Goal: Use online tool/utility: Utilize a website feature to perform a specific function

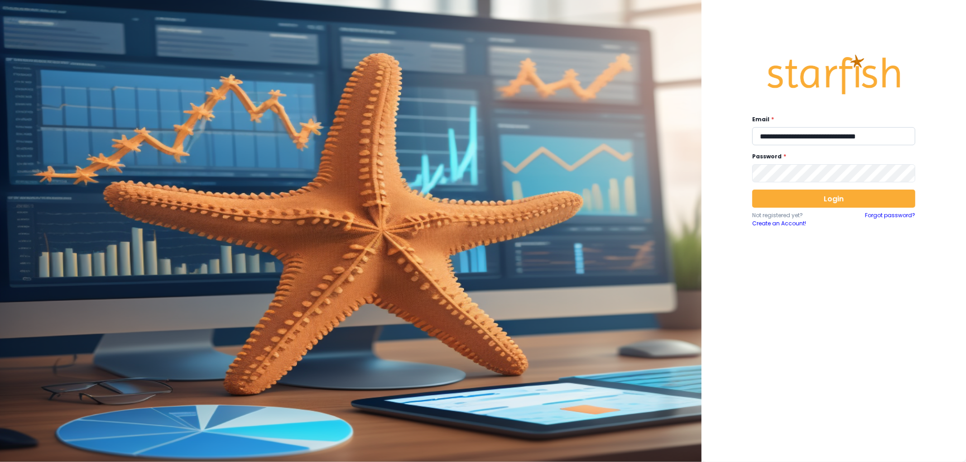
click at [839, 144] on input "**********" at bounding box center [833, 136] width 163 height 18
type input "**********"
click at [817, 193] on button "Login" at bounding box center [833, 199] width 163 height 18
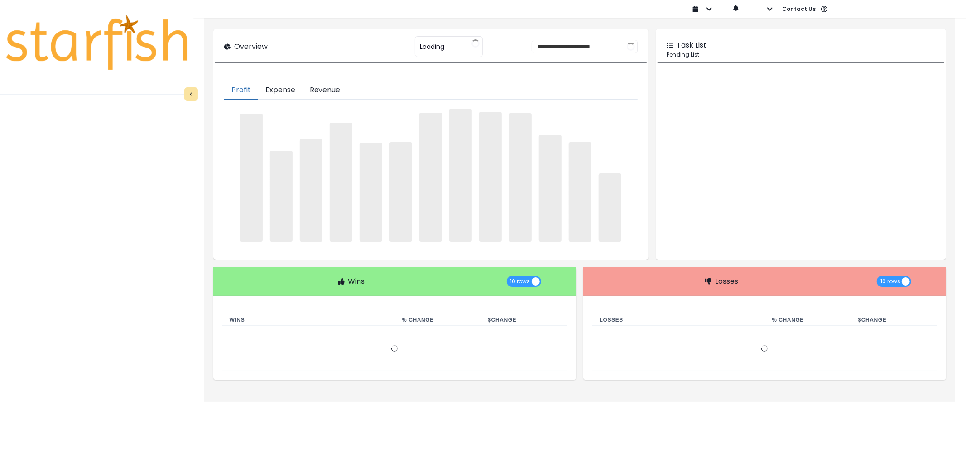
type input "********"
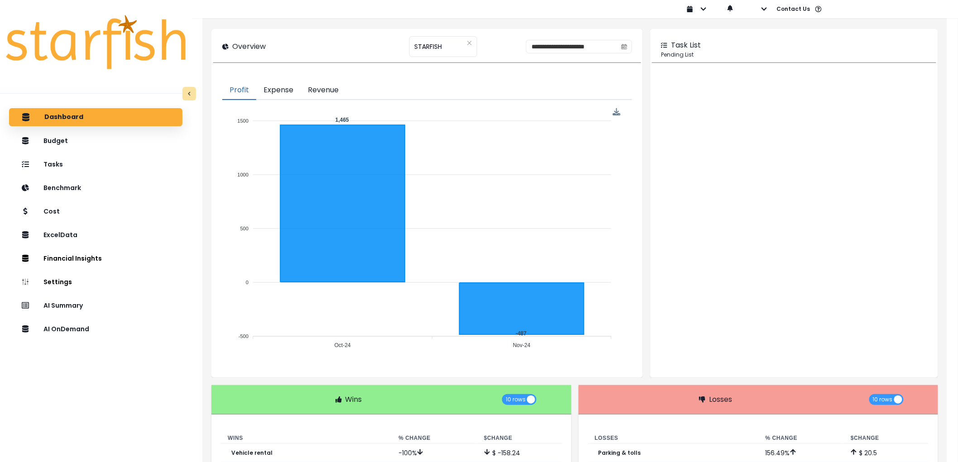
click at [130, 315] on div "Dashboard Budget Tasks Benchmark Cost ExcelData Financial Insights Location Ana…" at bounding box center [96, 303] width 192 height 394
click at [129, 333] on div "AI OnDemand" at bounding box center [95, 329] width 159 height 19
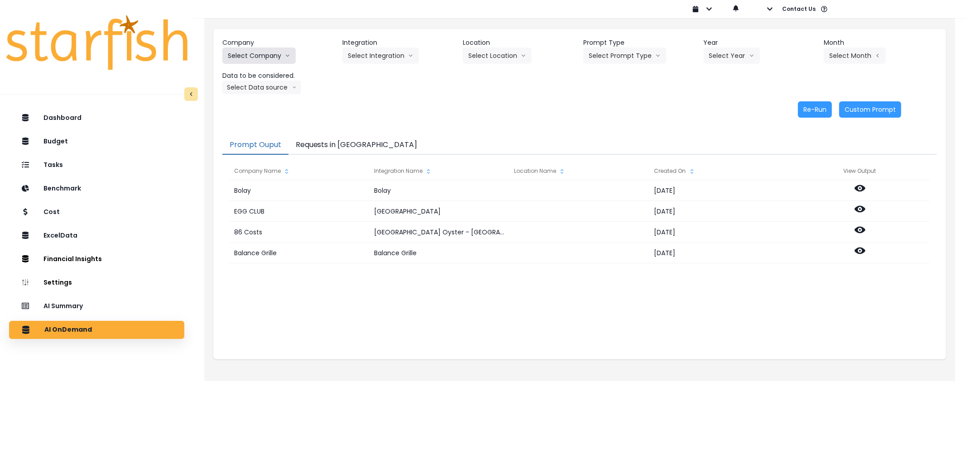
click at [255, 56] on button "Select Company" at bounding box center [258, 56] width 73 height 16
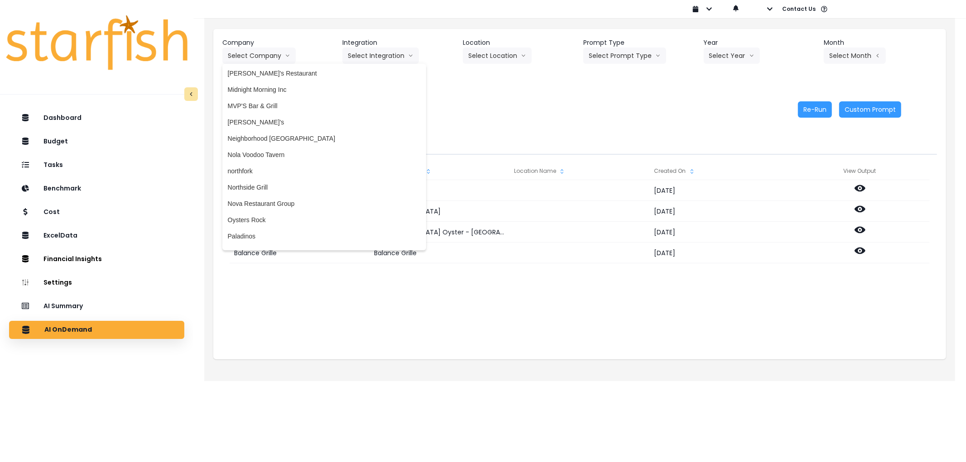
scroll to position [1582, 0]
click at [266, 210] on li "Nova Restaurant Group" at bounding box center [324, 205] width 204 height 16
click at [264, 50] on button "Nova Restaurant Group" at bounding box center [269, 56] width 94 height 16
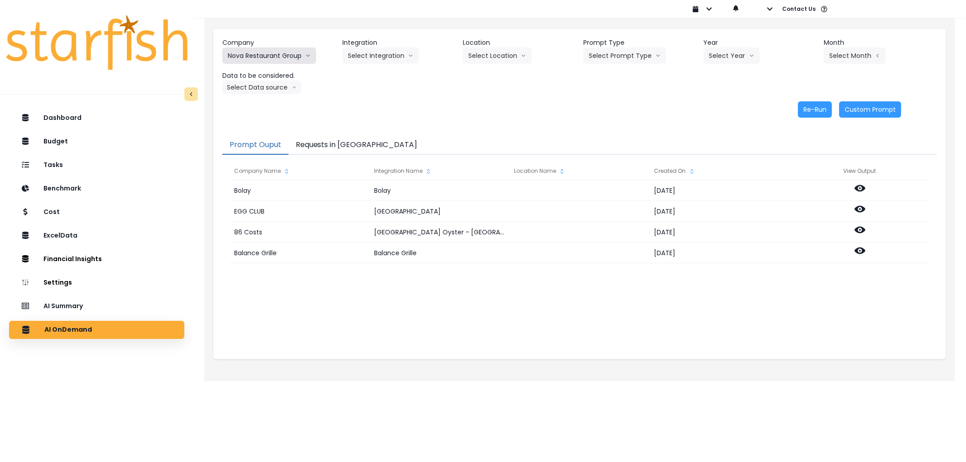
click at [264, 50] on button "Nova Restaurant Group" at bounding box center [269, 56] width 94 height 16
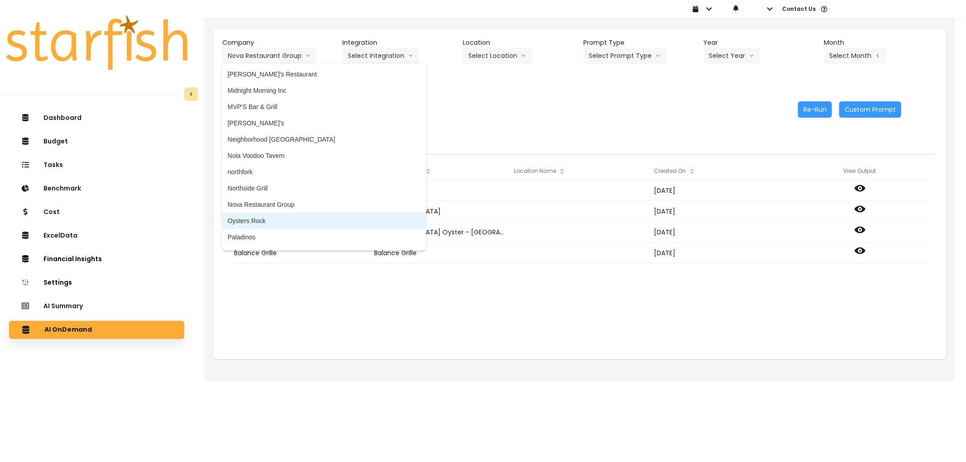
click at [247, 220] on span "Oysters Rock" at bounding box center [324, 220] width 193 height 9
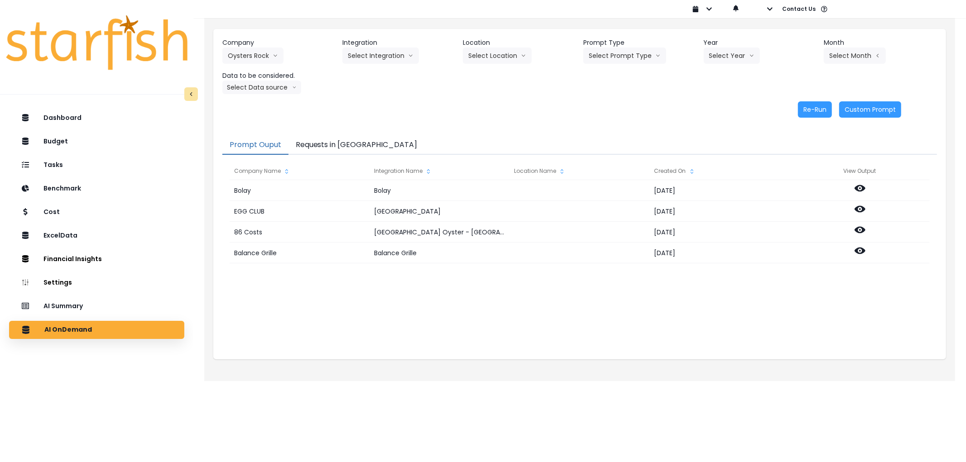
click at [365, 47] on header "Integration" at bounding box center [398, 43] width 113 height 10
click at [366, 53] on button "Select Integration" at bounding box center [380, 56] width 77 height 16
click at [370, 78] on span "Oysters Rock" at bounding box center [367, 74] width 38 height 9
click at [494, 59] on button "Select Location" at bounding box center [497, 56] width 69 height 16
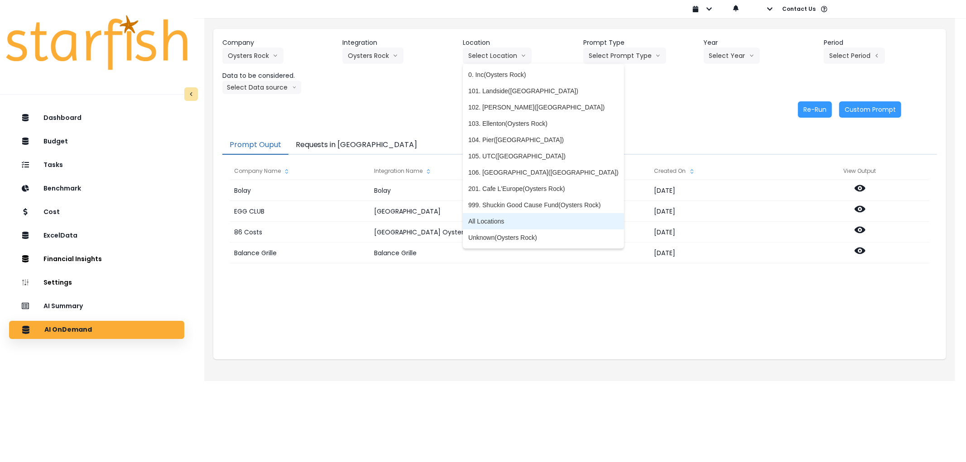
drag, startPoint x: 506, startPoint y: 214, endPoint x: 508, endPoint y: 209, distance: 5.3
click at [506, 214] on li "All Locations" at bounding box center [543, 221] width 161 height 16
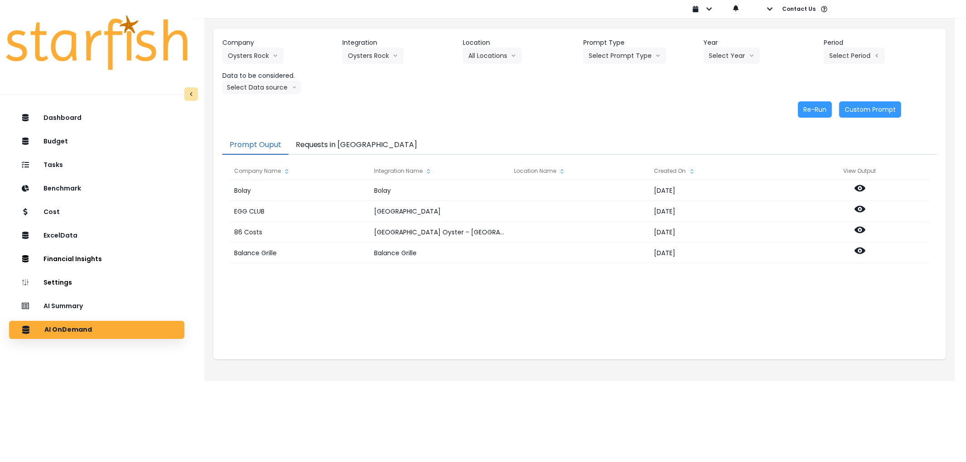
click at [623, 64] on div "Company Oysters Rock 86 Costs Asti Bagel Cafe Balance Grille Bald Ginger Bar Bu…" at bounding box center [579, 66] width 714 height 56
click at [624, 57] on button "Select Prompt Type" at bounding box center [624, 56] width 83 height 16
click at [608, 107] on span "Error Task" at bounding box center [614, 107] width 51 height 9
click at [719, 43] on header "Year" at bounding box center [760, 43] width 113 height 10
click at [723, 56] on button "Select Year" at bounding box center [732, 56] width 56 height 16
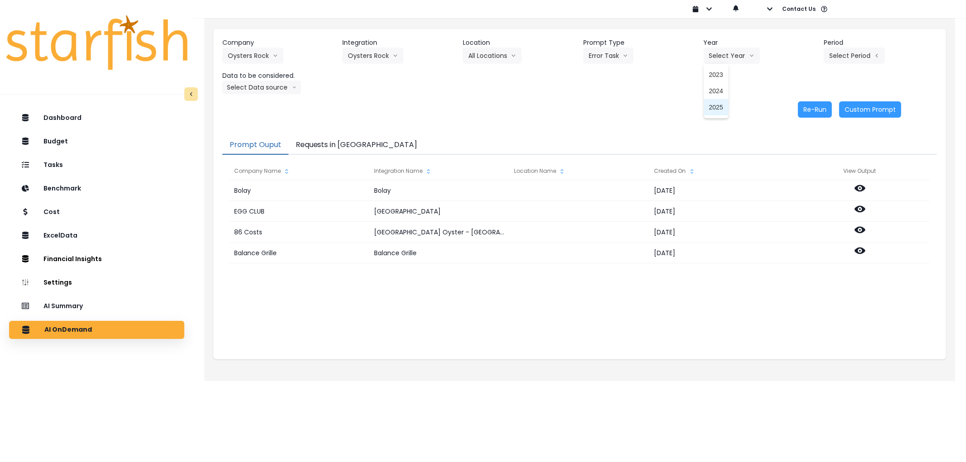
click at [709, 102] on li "2025" at bounding box center [716, 107] width 25 height 16
click at [880, 48] on button "Select Period" at bounding box center [854, 56] width 61 height 16
click at [809, 181] on li "P9" at bounding box center [812, 189] width 22 height 16
click at [265, 91] on button "Select Data source" at bounding box center [261, 88] width 79 height 14
click at [265, 105] on span "Comparison overtime" at bounding box center [258, 105] width 60 height 9
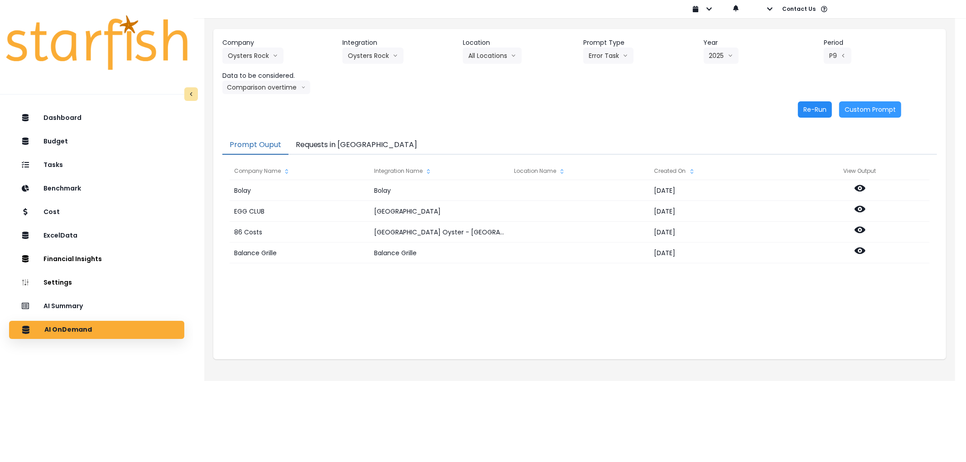
click at [800, 109] on button "Re-Run" at bounding box center [815, 109] width 34 height 16
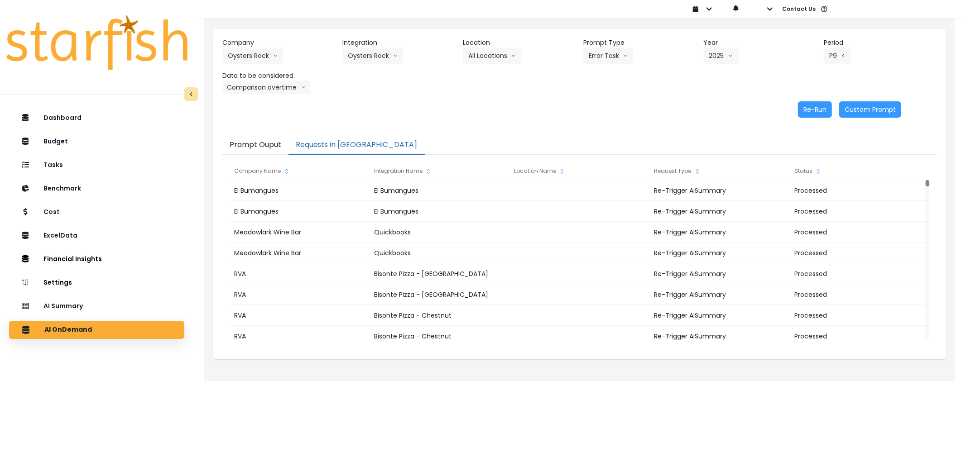
click at [327, 139] on button "Requests in [GEOGRAPHIC_DATA]" at bounding box center [356, 145] width 136 height 19
click at [236, 55] on button "Oysters Rock" at bounding box center [252, 56] width 61 height 16
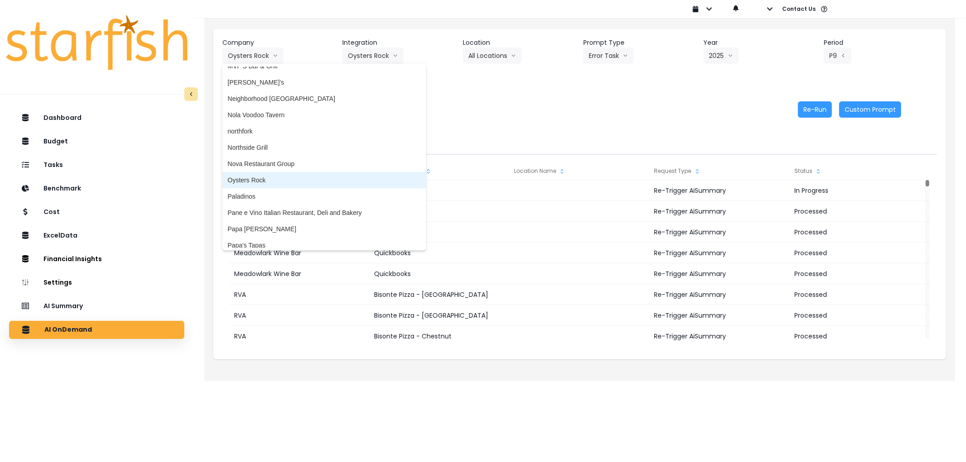
scroll to position [1632, 0]
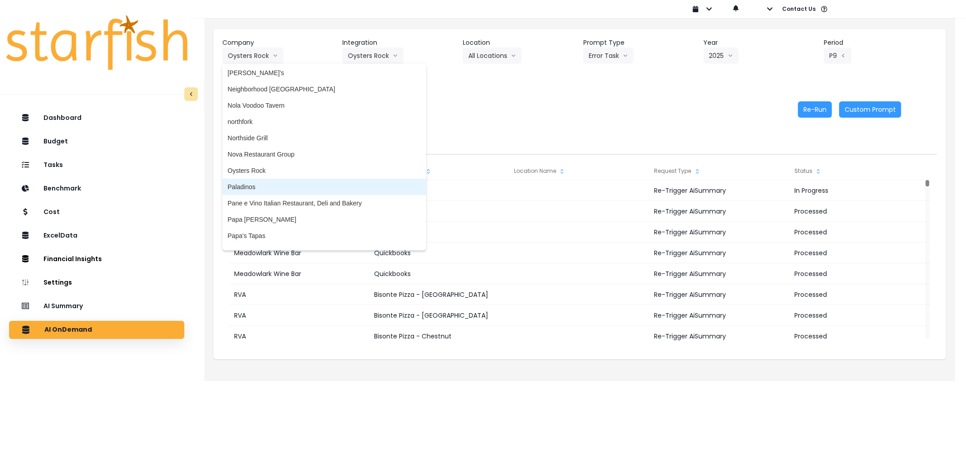
click at [258, 179] on li "Paladinos" at bounding box center [324, 187] width 204 height 16
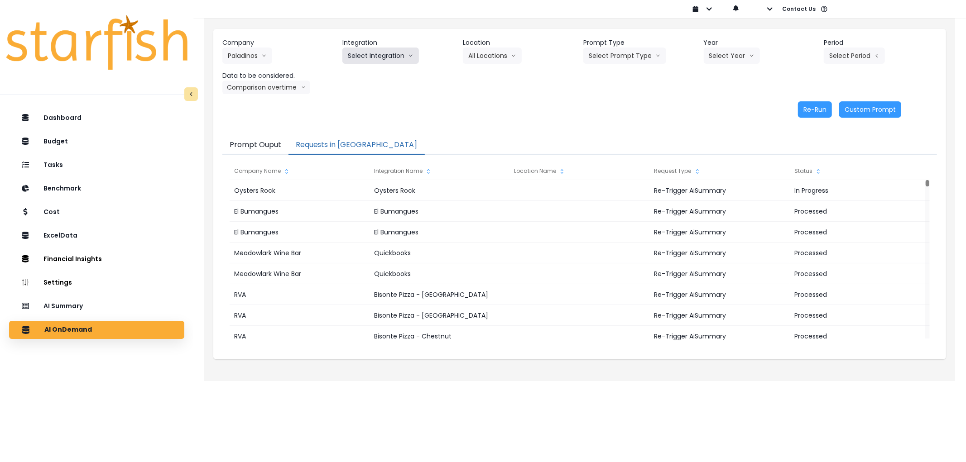
click at [364, 61] on button "Select Integration" at bounding box center [380, 56] width 77 height 16
click at [361, 76] on span "paladinos" at bounding box center [361, 74] width 27 height 9
click at [649, 58] on button "Select Prompt Type" at bounding box center [624, 56] width 83 height 16
drag, startPoint x: 608, startPoint y: 101, endPoint x: 712, endPoint y: 68, distance: 109.1
click at [609, 101] on li "Error Task" at bounding box center [614, 107] width 62 height 16
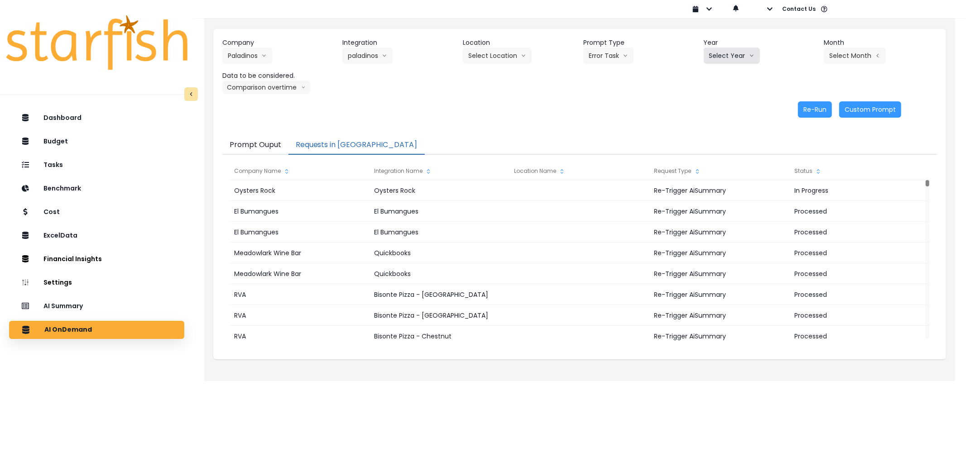
click at [727, 48] on button "Select Year" at bounding box center [732, 56] width 56 height 16
click at [720, 106] on span "2025" at bounding box center [716, 107] width 14 height 9
click at [869, 54] on button "Select Month" at bounding box center [855, 56] width 62 height 16
click at [807, 195] on li "Sept" at bounding box center [809, 189] width 29 height 16
click at [803, 110] on button "Re-Run" at bounding box center [815, 109] width 34 height 16
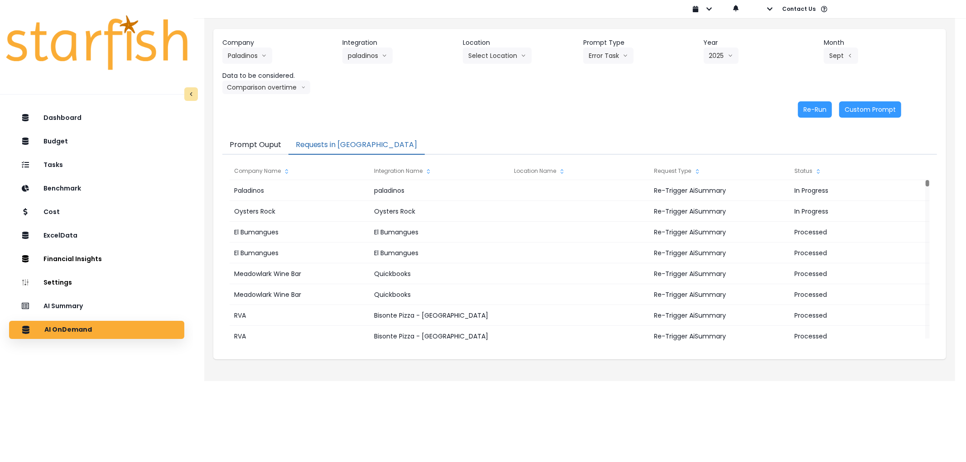
drag, startPoint x: 275, startPoint y: 58, endPoint x: 264, endPoint y: 56, distance: 10.7
click at [274, 58] on div "Company Paladinos 86 Costs Asti Bagel Cafe Balance Grille Bald Ginger Bar Busin…" at bounding box center [278, 51] width 113 height 26
click at [255, 53] on button "Paladinos" at bounding box center [247, 56] width 50 height 16
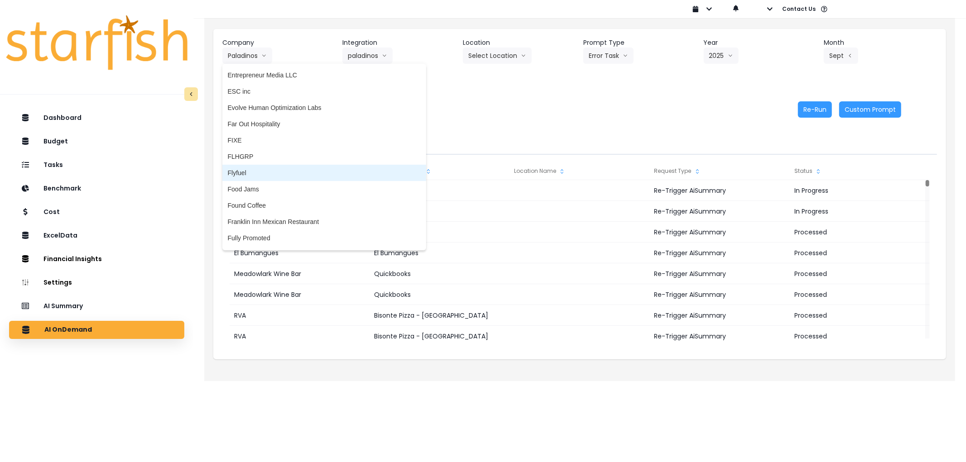
scroll to position [877, 0]
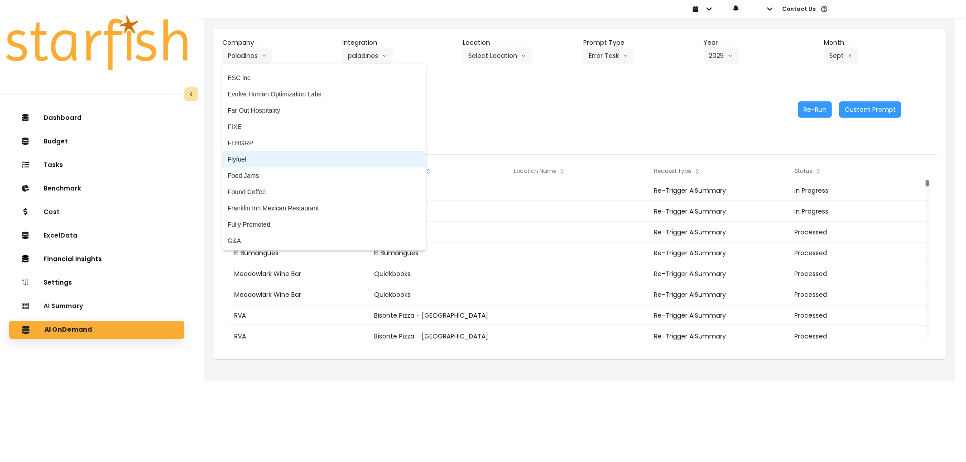
click at [261, 158] on span "Flyfuel" at bounding box center [324, 159] width 193 height 9
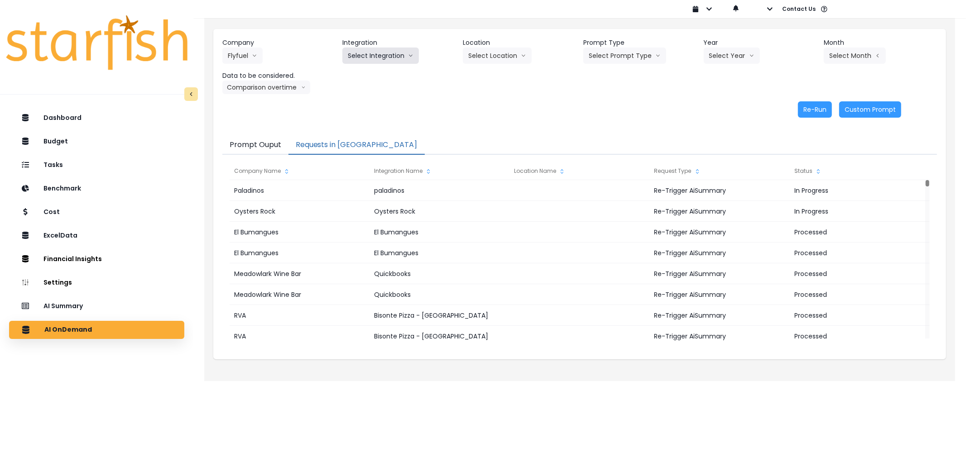
click at [365, 62] on button "Select Integration" at bounding box center [380, 56] width 77 height 16
click at [363, 70] on span "Aventura" at bounding box center [381, 74] width 66 height 9
click at [637, 56] on button "Select Prompt Type" at bounding box center [624, 56] width 83 height 16
drag, startPoint x: 610, startPoint y: 107, endPoint x: 726, endPoint y: 61, distance: 124.8
click at [614, 107] on span "Error Task" at bounding box center [614, 107] width 51 height 9
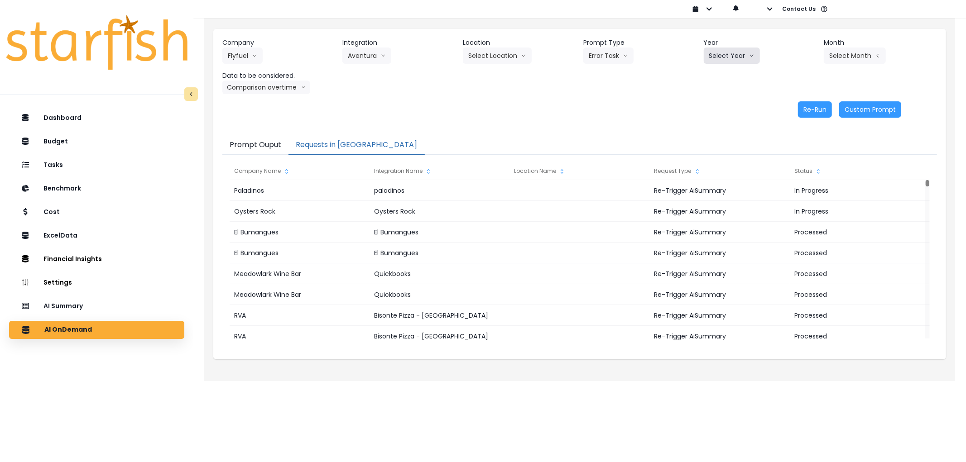
click at [727, 61] on button "Select Year" at bounding box center [732, 56] width 56 height 16
click at [711, 102] on li "2025" at bounding box center [716, 107] width 25 height 16
click at [861, 53] on button "Select Month" at bounding box center [855, 56] width 62 height 16
click at [800, 184] on span "Sept" at bounding box center [809, 188] width 18 height 9
click at [814, 114] on button "Re-Run" at bounding box center [815, 109] width 34 height 16
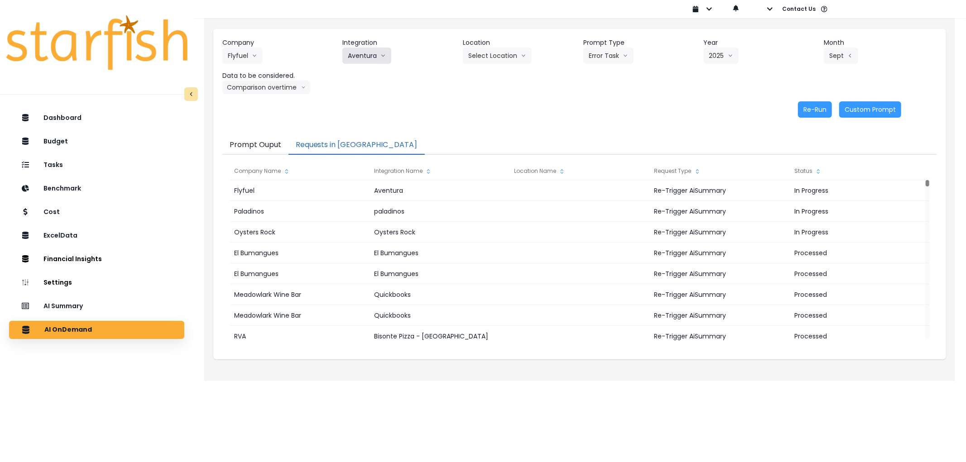
click at [351, 53] on button "Aventura" at bounding box center [366, 56] width 49 height 16
click at [355, 88] on span "[GEOGRAPHIC_DATA]" at bounding box center [381, 90] width 66 height 9
click at [631, 55] on button "Select Prompt Type" at bounding box center [624, 56] width 83 height 16
click at [623, 101] on li "Error Task" at bounding box center [614, 107] width 62 height 16
click at [739, 56] on button "Select Year" at bounding box center [732, 56] width 56 height 16
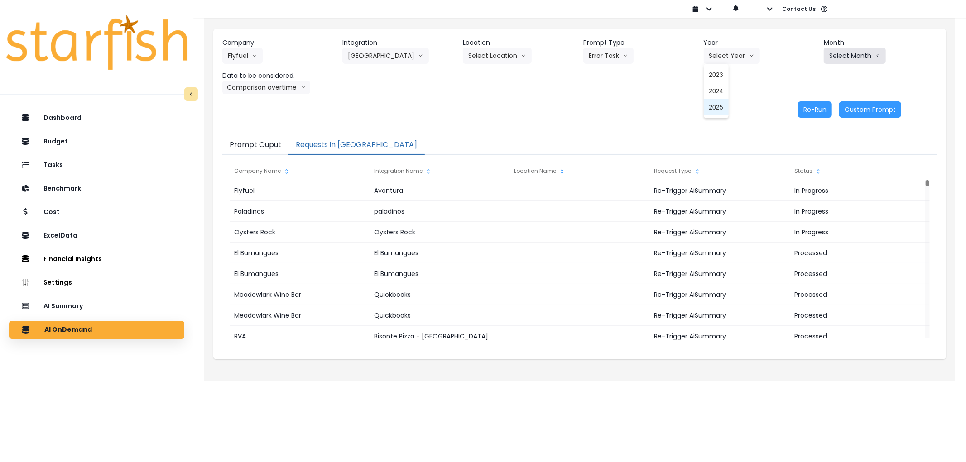
drag, startPoint x: 724, startPoint y: 109, endPoint x: 857, endPoint y: 47, distance: 147.3
click at [728, 107] on li "2025" at bounding box center [716, 107] width 25 height 16
click at [858, 47] on header "Month" at bounding box center [880, 43] width 113 height 10
click at [857, 58] on button "Select Month" at bounding box center [855, 56] width 62 height 16
click at [801, 187] on span "Sept" at bounding box center [809, 188] width 18 height 9
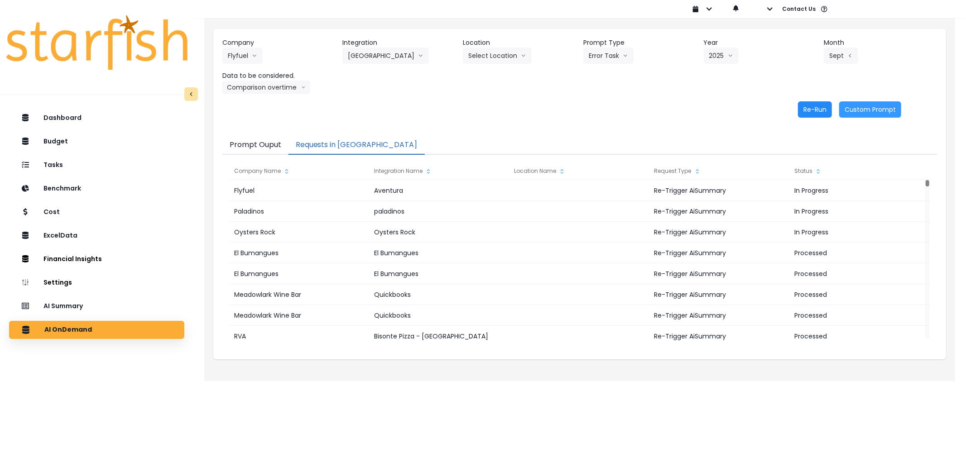
click at [811, 115] on button "Re-Run" at bounding box center [815, 109] width 34 height 16
click at [246, 61] on button "Flyfuel" at bounding box center [242, 56] width 40 height 16
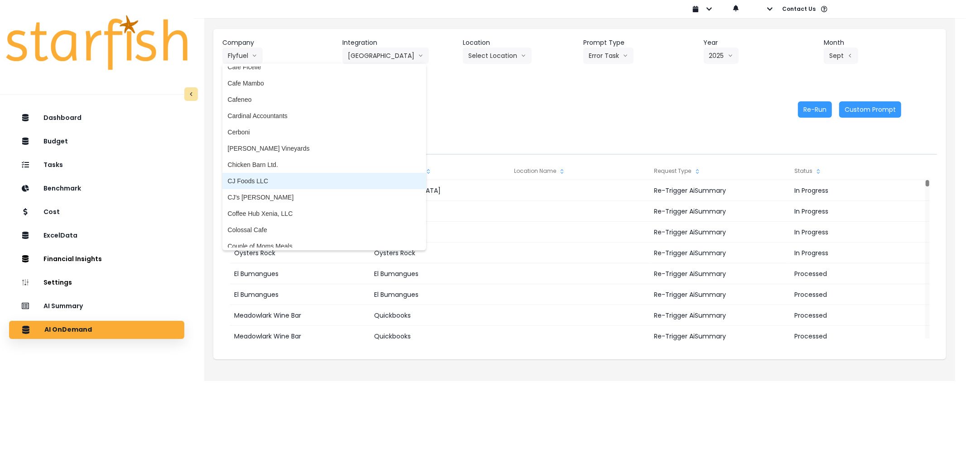
scroll to position [402, 0]
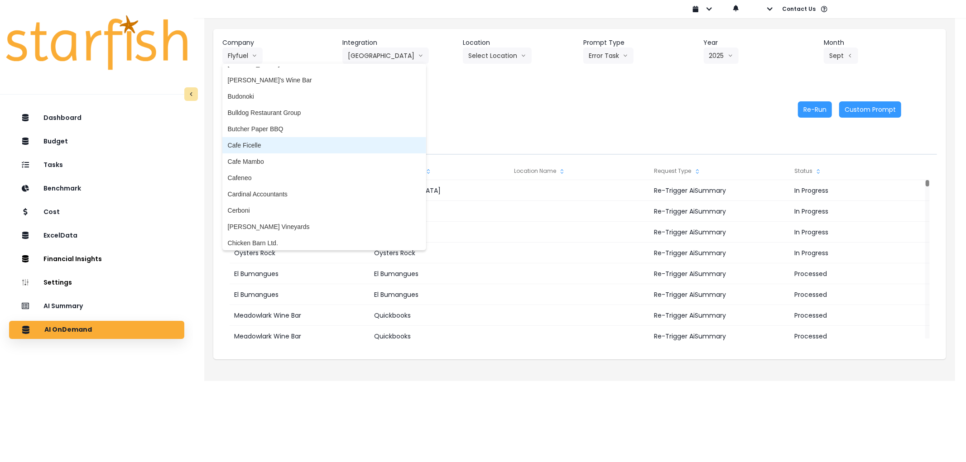
click at [264, 147] on span "Cafe Ficelle" at bounding box center [324, 145] width 193 height 9
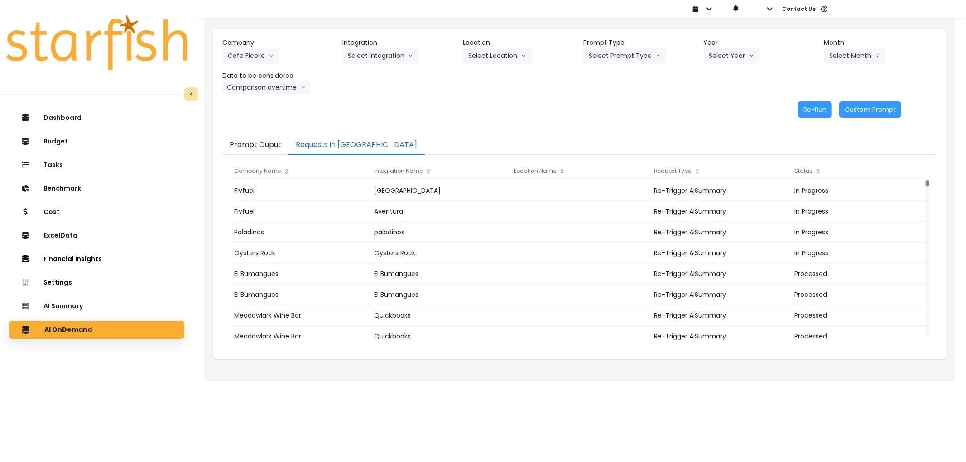
click at [350, 65] on div "Company Cafe Ficelle 86 Costs Asti Bagel Cafe Balance Grille Bald Ginger Bar Bu…" at bounding box center [579, 66] width 714 height 56
click at [377, 57] on button "Select Integration" at bounding box center [380, 56] width 77 height 16
click at [366, 75] on span "Cafe Ficelle" at bounding box center [365, 74] width 34 height 9
click at [518, 52] on button "Select Location" at bounding box center [497, 56] width 69 height 16
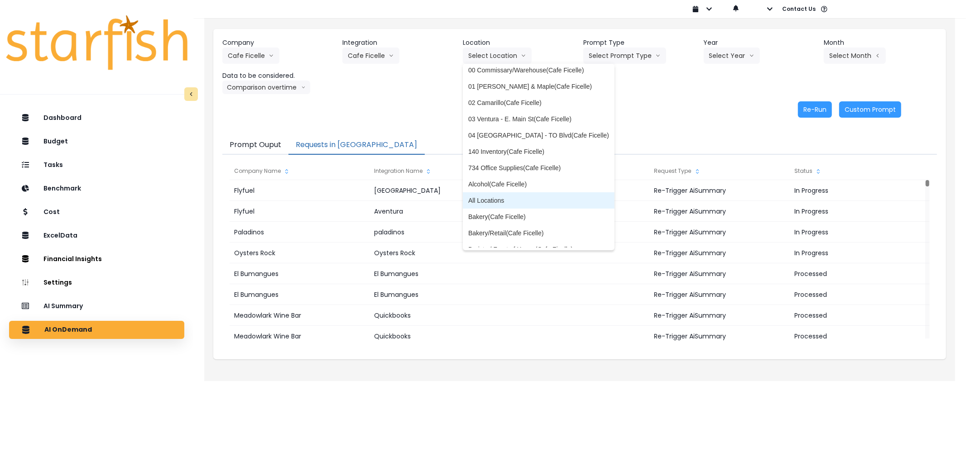
scroll to position [0, 0]
click at [521, 198] on li "All Locations" at bounding box center [539, 205] width 152 height 16
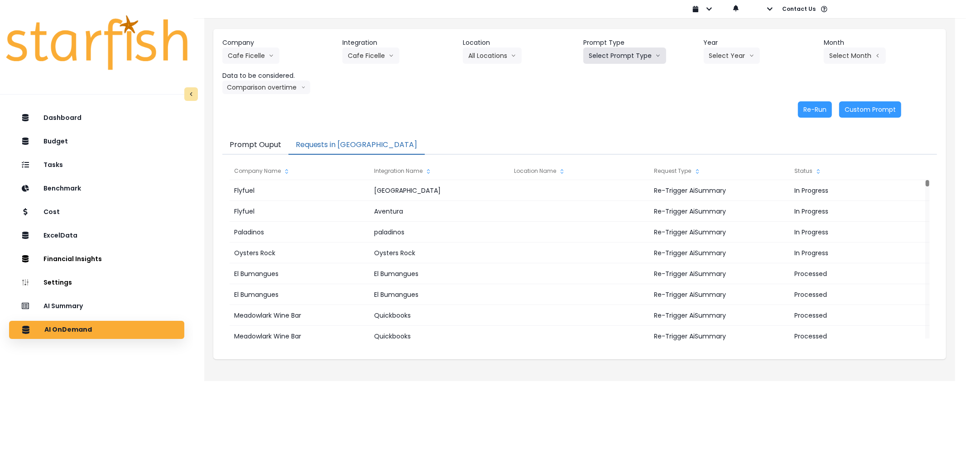
click at [605, 51] on button "Select Prompt Type" at bounding box center [624, 56] width 83 height 16
click at [601, 105] on span "Error Task" at bounding box center [614, 107] width 51 height 9
click at [712, 53] on button "Select Year" at bounding box center [732, 56] width 56 height 16
click at [717, 109] on span "2025" at bounding box center [716, 107] width 14 height 9
click at [843, 55] on button "Select Month" at bounding box center [855, 56] width 62 height 16
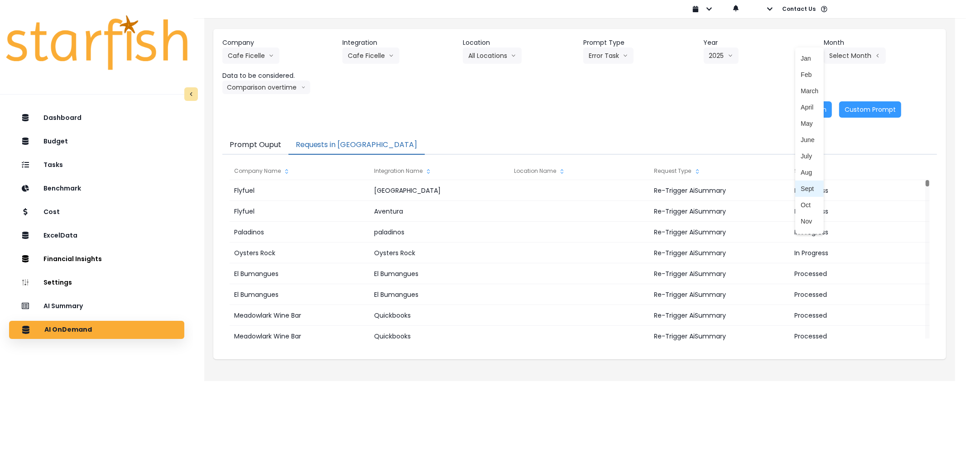
click at [806, 184] on span "Sept" at bounding box center [809, 188] width 18 height 9
click at [822, 108] on button "Re-Run" at bounding box center [815, 109] width 34 height 16
click at [260, 60] on button "Cafe Ficelle" at bounding box center [250, 56] width 57 height 16
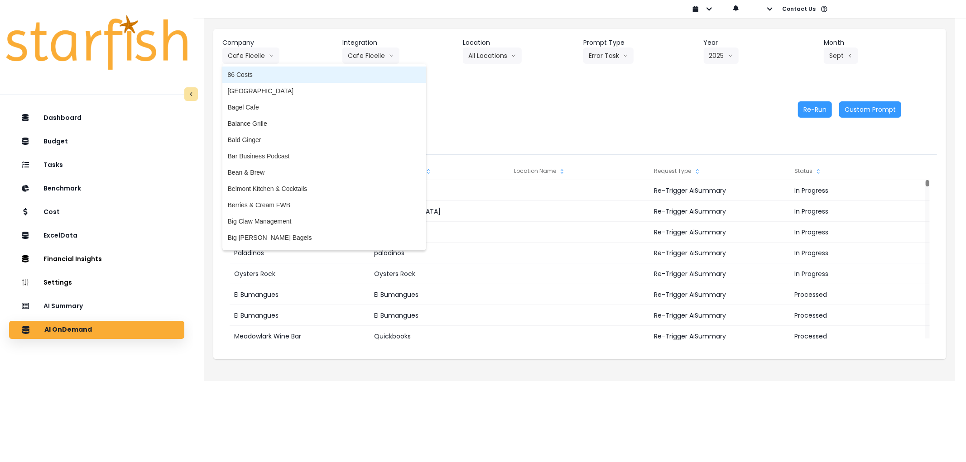
click at [270, 73] on span "86 Costs" at bounding box center [324, 74] width 193 height 9
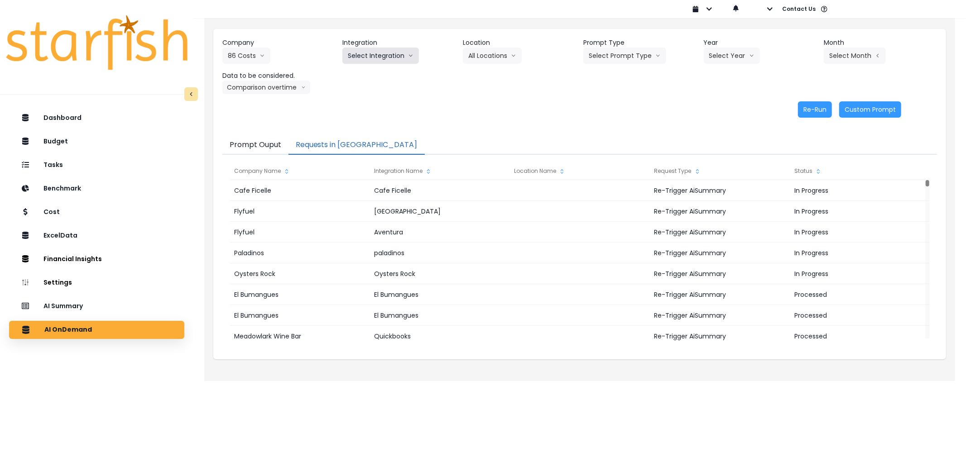
click at [355, 48] on button "Select Integration" at bounding box center [380, 56] width 77 height 16
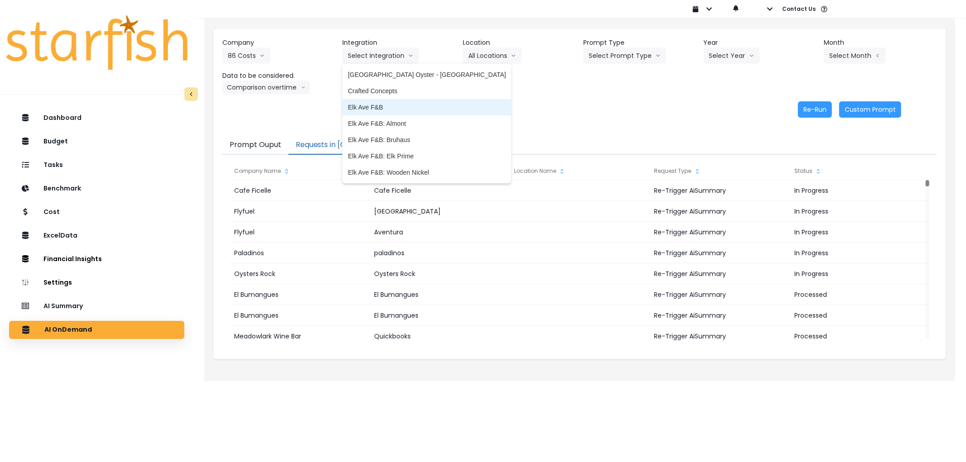
click at [394, 112] on li "Elk Ave F&B" at bounding box center [426, 107] width 169 height 16
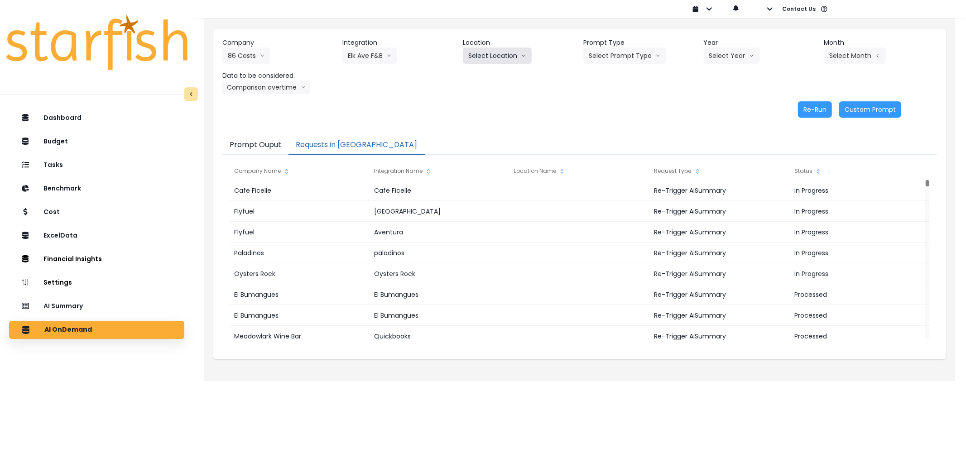
click at [497, 55] on button "Select Location" at bounding box center [497, 56] width 69 height 16
click at [368, 51] on button "Elk Ave F&B" at bounding box center [369, 56] width 55 height 16
click at [489, 56] on button "Select Location" at bounding box center [497, 56] width 69 height 16
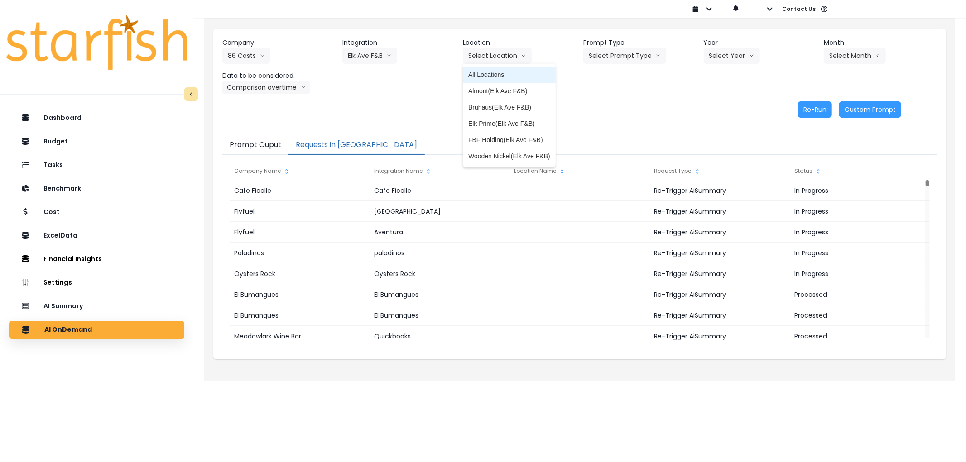
click at [505, 75] on span "All Locations" at bounding box center [509, 74] width 82 height 9
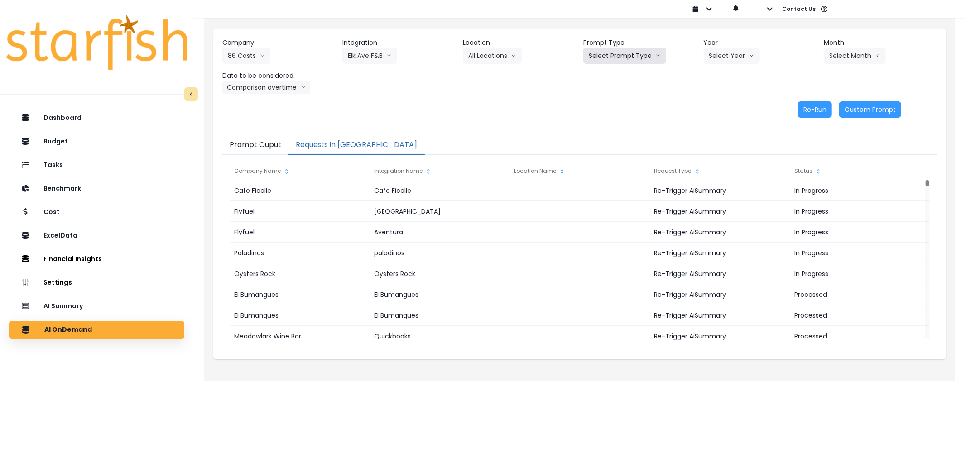
click at [610, 53] on button "Select Prompt Type" at bounding box center [624, 56] width 83 height 16
click at [617, 100] on li "Error Task" at bounding box center [614, 107] width 62 height 16
click at [736, 60] on button "Select Year" at bounding box center [732, 56] width 56 height 16
click at [715, 111] on span "2025" at bounding box center [716, 107] width 14 height 9
click at [838, 53] on button "Select Month" at bounding box center [855, 56] width 62 height 16
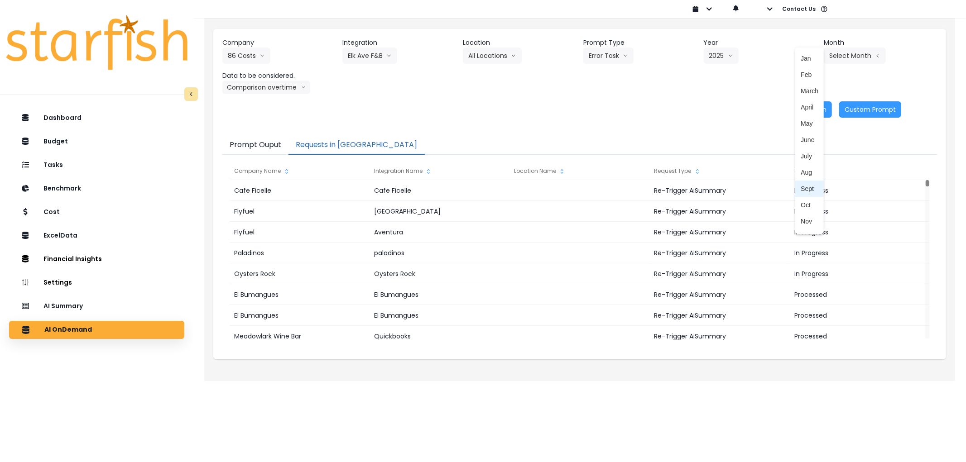
click at [807, 182] on li "Sept" at bounding box center [809, 189] width 29 height 16
click at [798, 107] on div "Re-Run Custom Prompt" at bounding box center [561, 109] width 679 height 16
click at [820, 112] on button "Re-Run" at bounding box center [815, 109] width 34 height 16
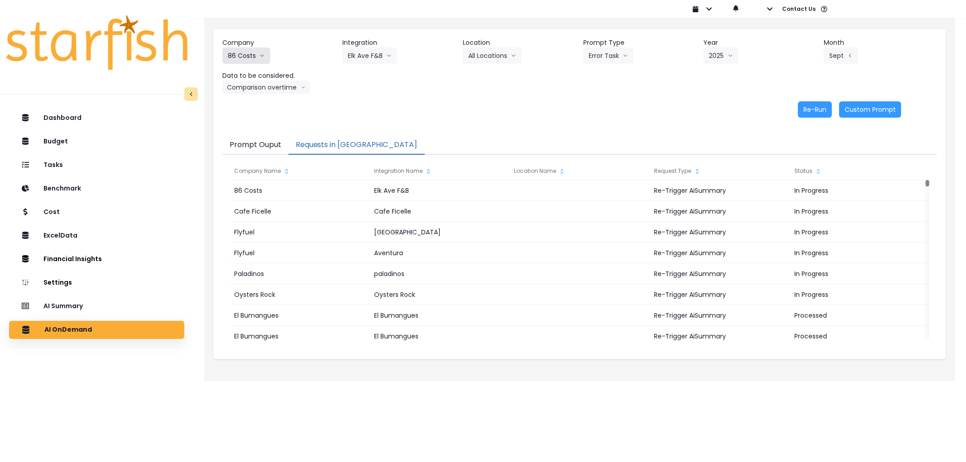
click at [242, 58] on button "86 Costs" at bounding box center [246, 56] width 48 height 16
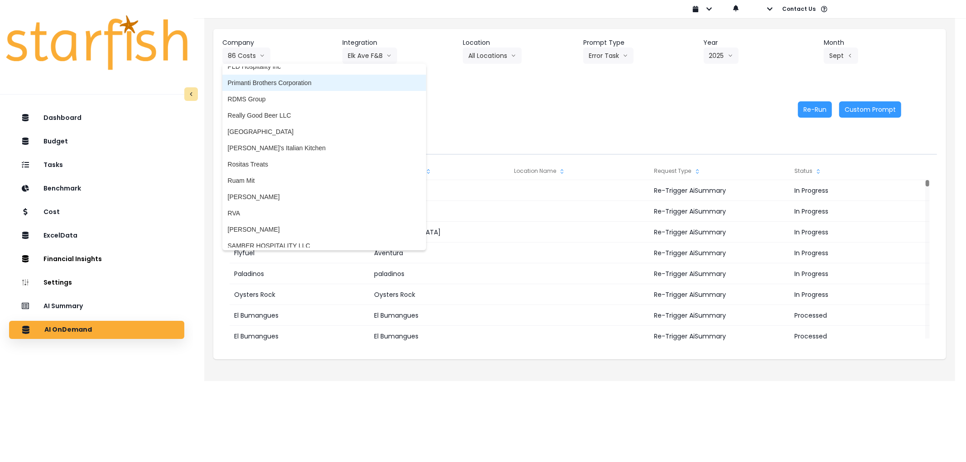
scroll to position [1908, 0]
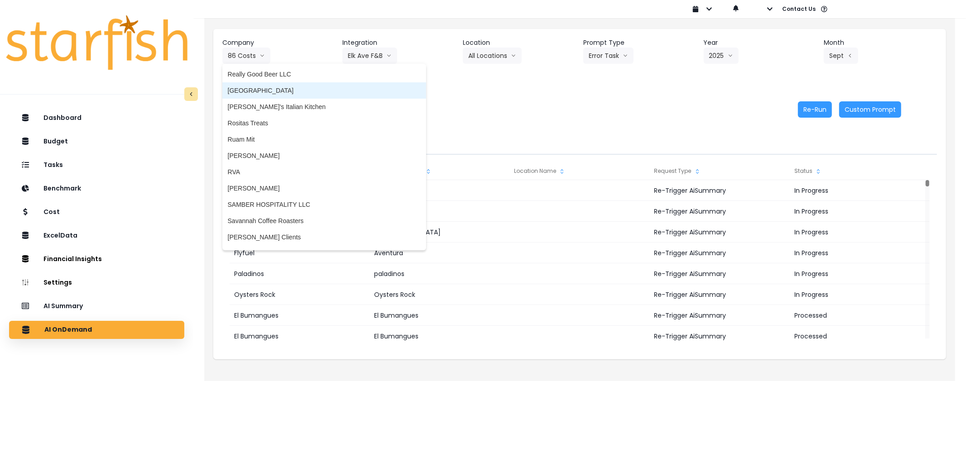
click at [278, 87] on span "[GEOGRAPHIC_DATA]" at bounding box center [324, 90] width 193 height 9
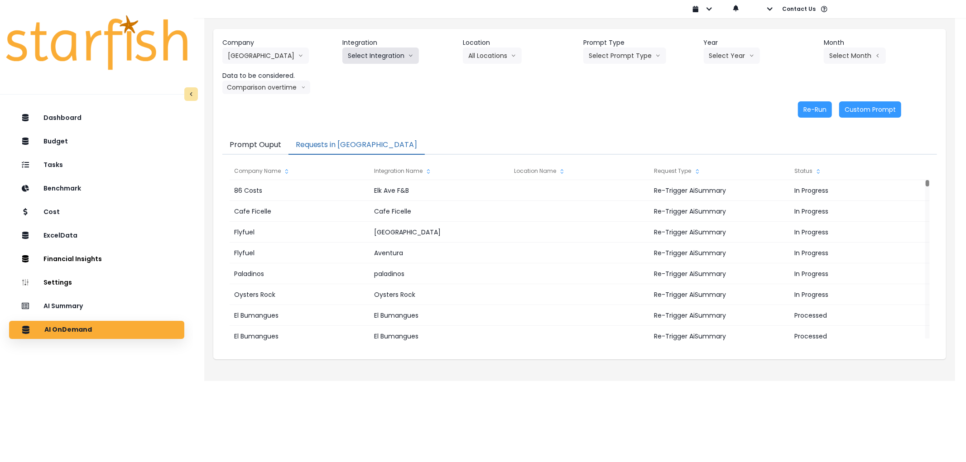
click at [354, 53] on button "Select Integration" at bounding box center [380, 56] width 77 height 16
click at [356, 69] on li "Quickbooks" at bounding box center [364, 75] width 44 height 16
click at [602, 58] on button "Select Prompt Type" at bounding box center [624, 56] width 83 height 16
click at [607, 105] on span "Error Task" at bounding box center [614, 107] width 51 height 9
click at [720, 52] on button "Select Year" at bounding box center [732, 56] width 56 height 16
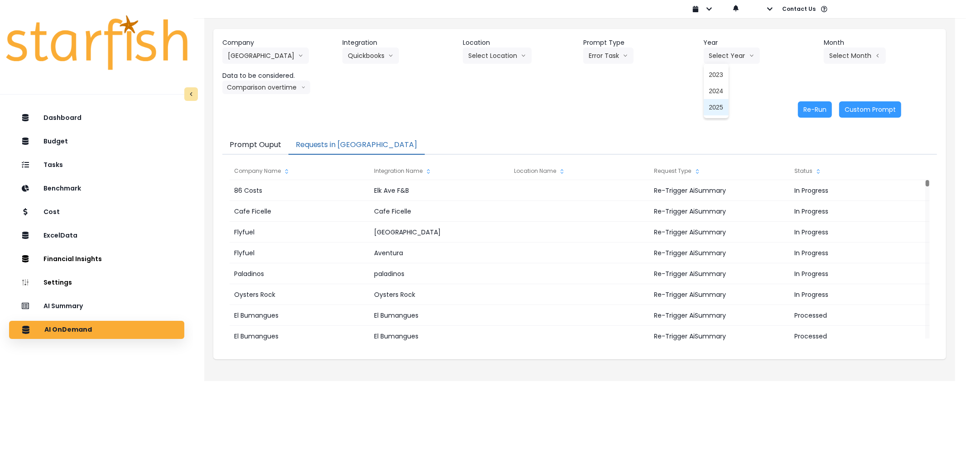
click at [723, 106] on li "2025" at bounding box center [716, 107] width 25 height 16
click at [879, 59] on button "Select Month" at bounding box center [855, 56] width 62 height 16
click at [800, 106] on span "April" at bounding box center [809, 107] width 18 height 9
click at [815, 112] on button "Re-Run" at bounding box center [815, 109] width 34 height 16
click at [281, 61] on button "[GEOGRAPHIC_DATA]" at bounding box center [265, 56] width 86 height 16
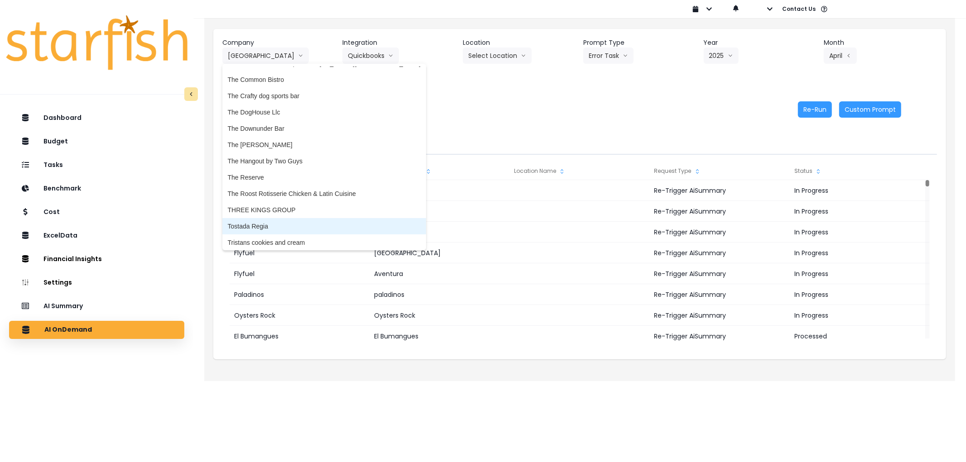
scroll to position [2260, 0]
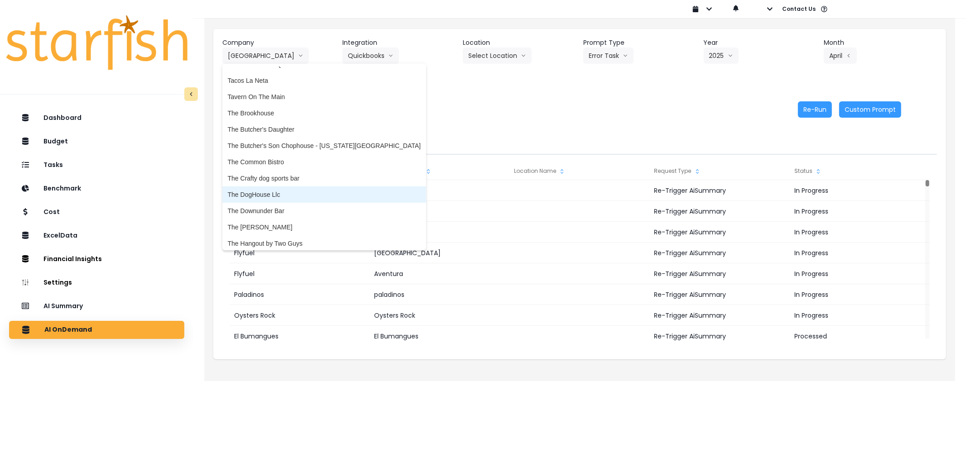
click at [280, 187] on li "The DogHouse Llc" at bounding box center [324, 195] width 204 height 16
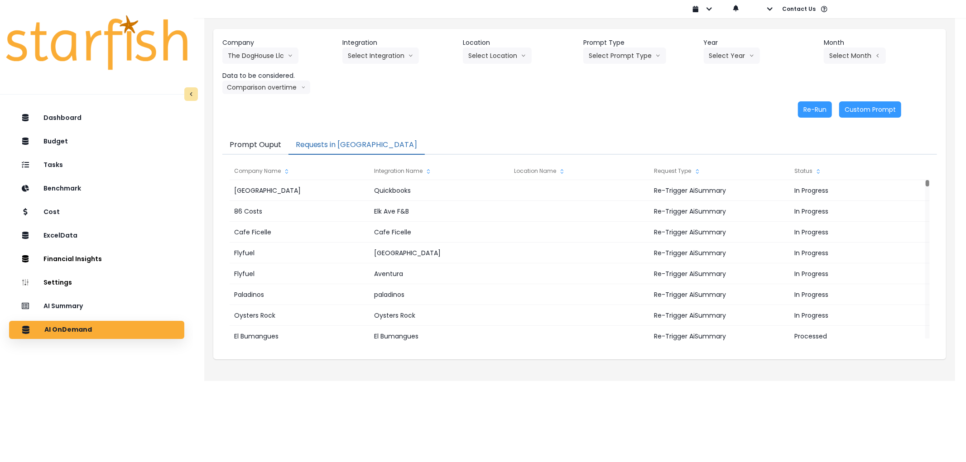
click at [370, 44] on header "Integration" at bounding box center [398, 43] width 113 height 10
click at [373, 53] on button "Select Integration" at bounding box center [380, 56] width 77 height 16
click at [383, 80] on li "Quick Books Online" at bounding box center [375, 75] width 67 height 16
click at [627, 55] on button "Select Prompt Type" at bounding box center [624, 56] width 83 height 16
click at [630, 110] on span "Error Task" at bounding box center [614, 107] width 51 height 9
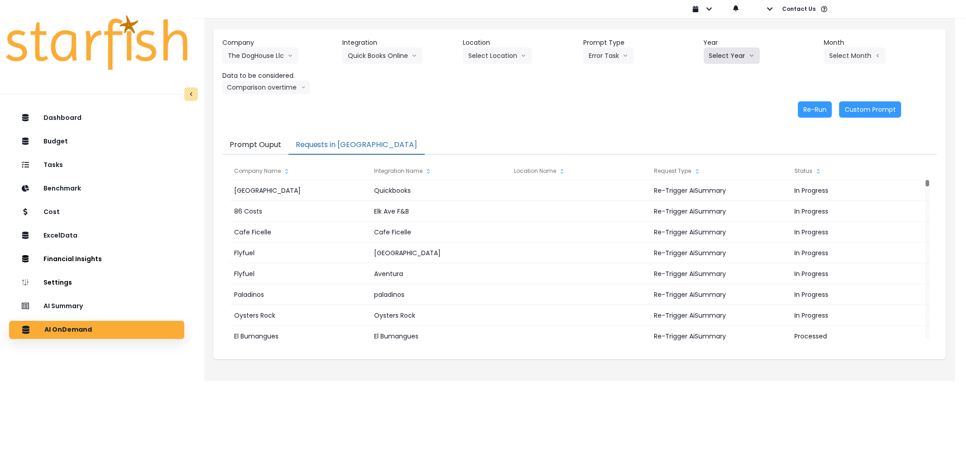
click at [729, 58] on button "Select Year" at bounding box center [732, 56] width 56 height 16
click at [709, 106] on span "2025" at bounding box center [716, 107] width 14 height 9
click at [839, 62] on button "Select Month" at bounding box center [855, 56] width 62 height 16
click at [800, 188] on span "Sept" at bounding box center [809, 188] width 18 height 9
click at [802, 107] on button "Re-Run" at bounding box center [815, 109] width 34 height 16
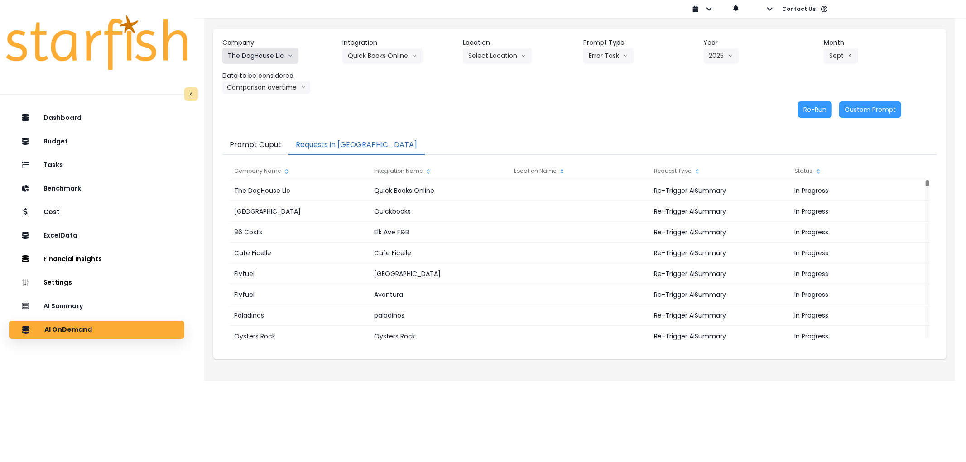
click at [283, 55] on button "The DogHouse Llc" at bounding box center [260, 56] width 76 height 16
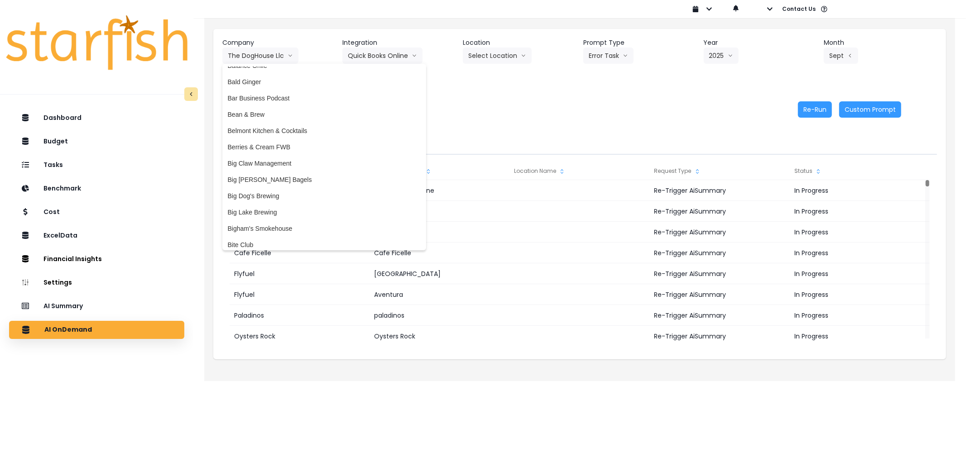
scroll to position [0, 0]
click at [441, 88] on div "Company The DogHouse Llc 86 Costs Asti Bagel Cafe Balance Grille Bald Ginger Ba…" at bounding box center [579, 66] width 714 height 56
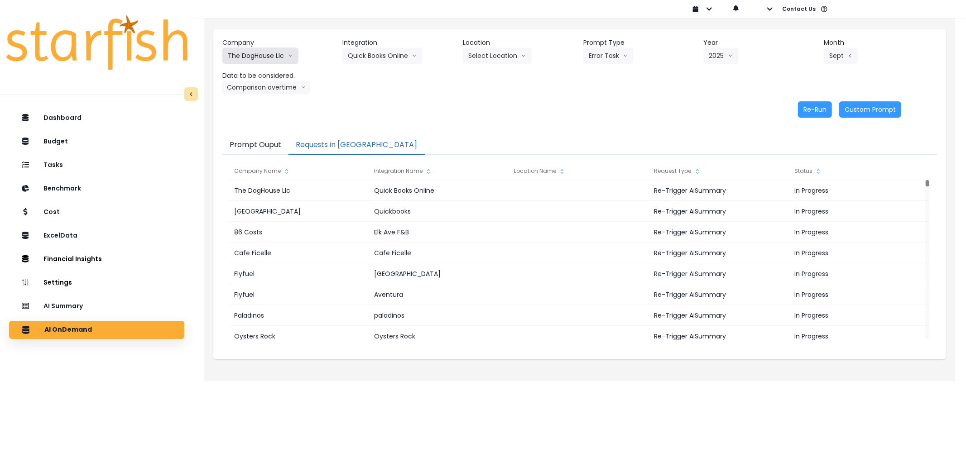
click at [274, 61] on button "The DogHouse Llc" at bounding box center [260, 56] width 76 height 16
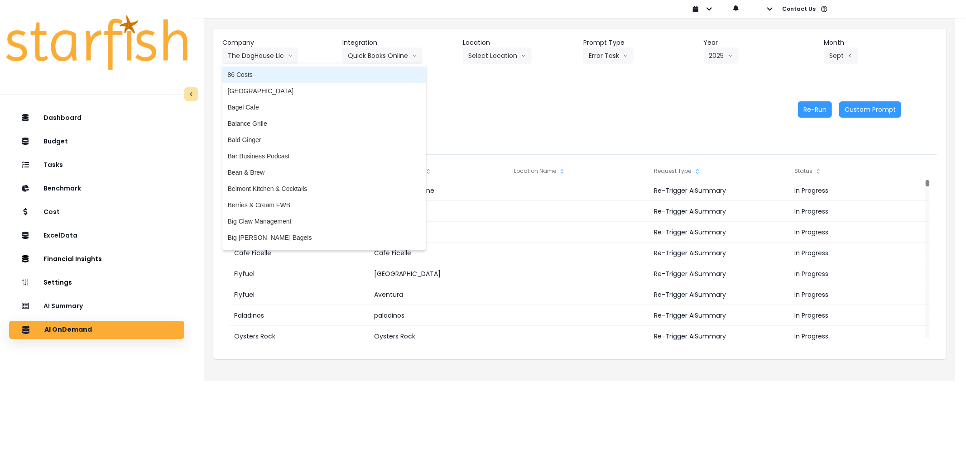
click at [321, 74] on span "86 Costs" at bounding box center [324, 74] width 193 height 9
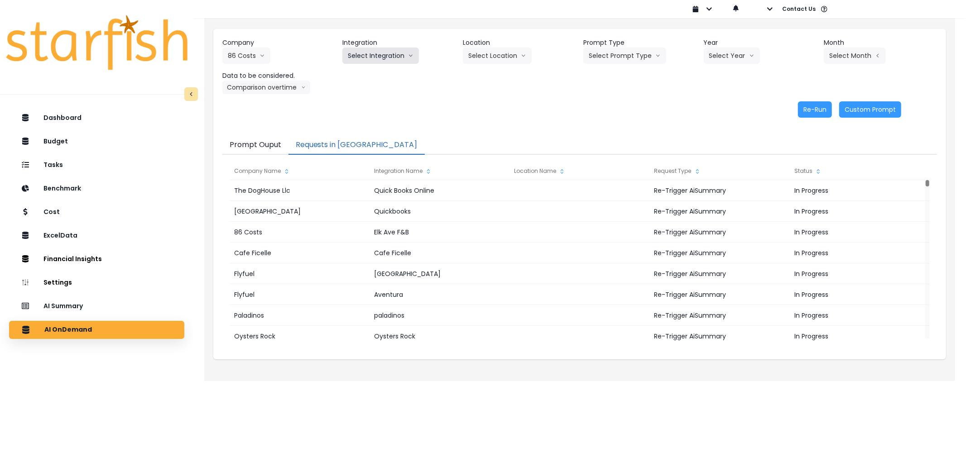
click at [398, 55] on button "Select Integration" at bounding box center [380, 56] width 77 height 16
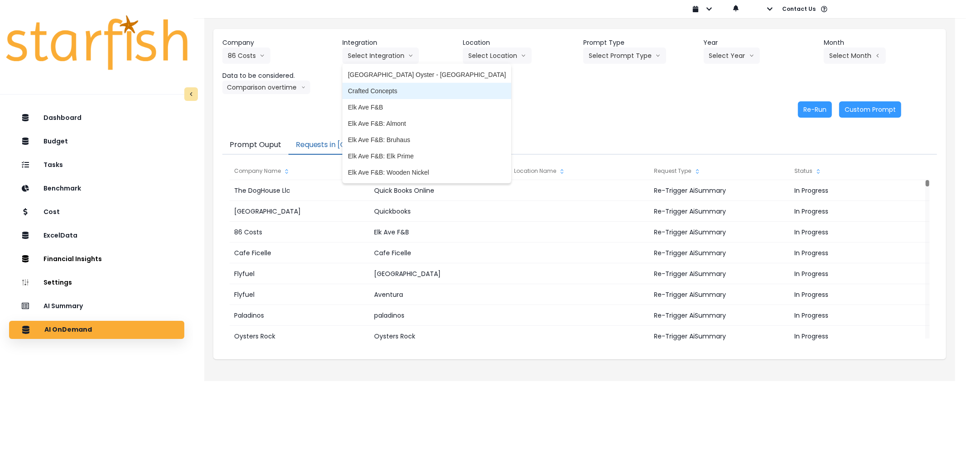
click at [396, 85] on li "Crafted Concepts" at bounding box center [426, 91] width 169 height 16
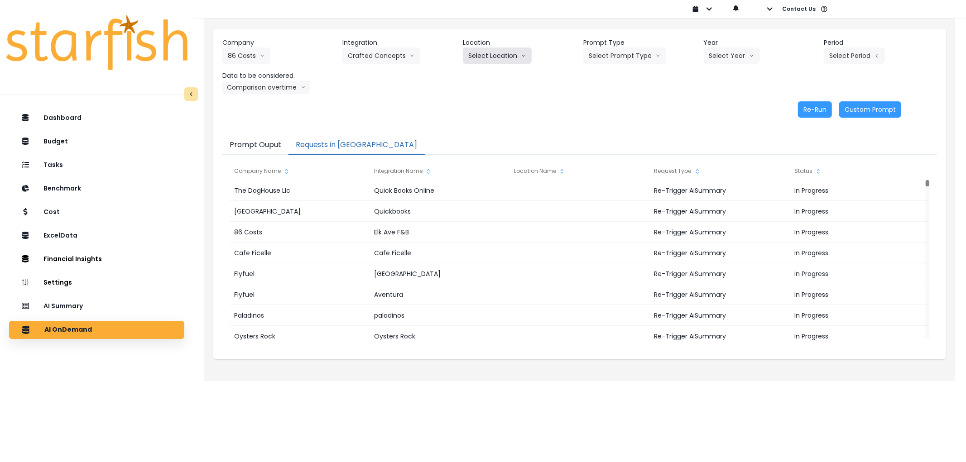
click at [491, 51] on button "Select Location" at bounding box center [497, 56] width 69 height 16
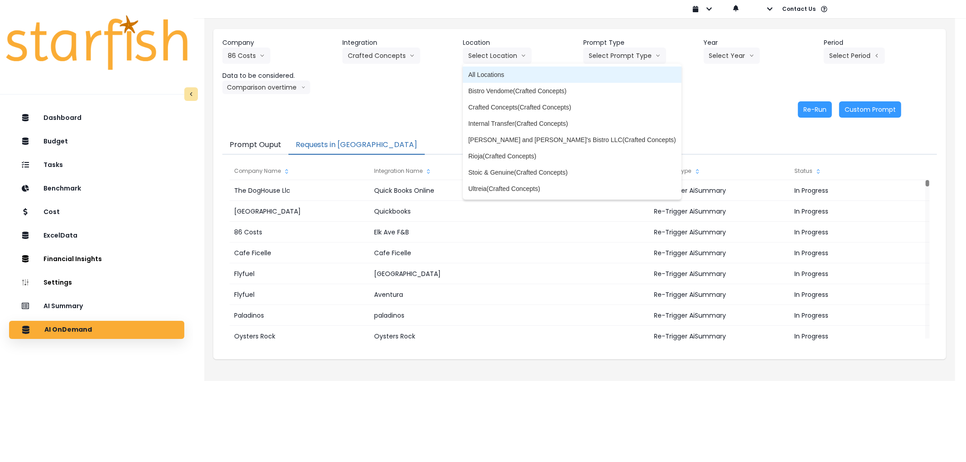
click at [484, 71] on span "All Locations" at bounding box center [572, 74] width 208 height 9
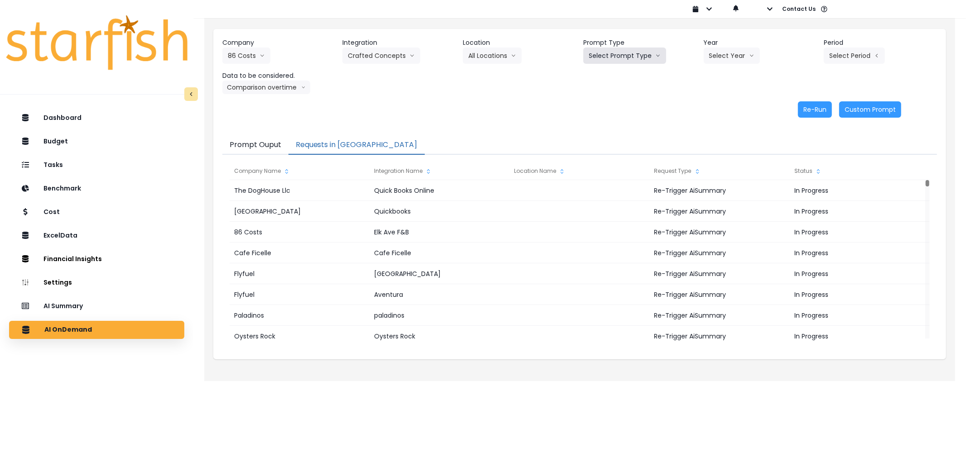
click at [642, 52] on button "Select Prompt Type" at bounding box center [624, 56] width 83 height 16
click at [609, 107] on span "Error Task" at bounding box center [614, 107] width 51 height 9
click at [737, 59] on button "Select Year" at bounding box center [732, 56] width 56 height 16
click at [717, 103] on span "2025" at bounding box center [716, 107] width 14 height 9
click at [850, 55] on button "Select Period" at bounding box center [854, 56] width 61 height 16
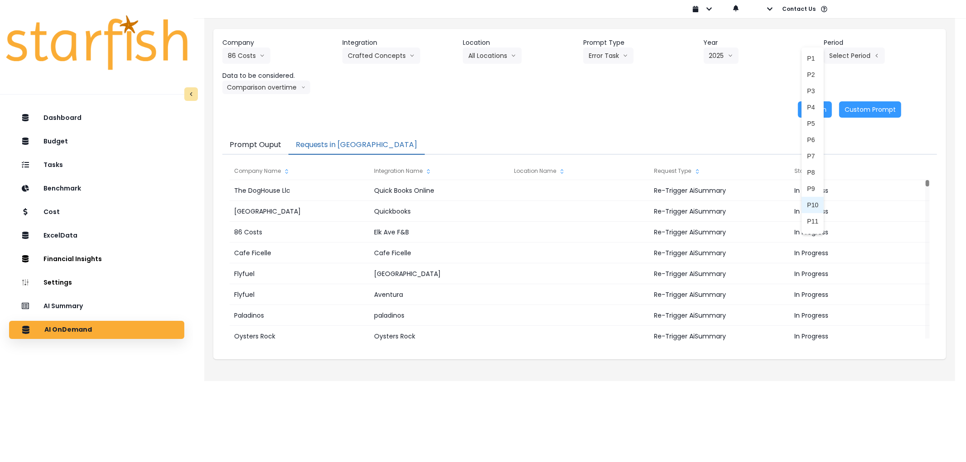
click at [804, 199] on li "P10" at bounding box center [812, 205] width 22 height 16
drag, startPoint x: 801, startPoint y: 106, endPoint x: 2, endPoint y: 117, distance: 799.7
click at [797, 106] on div "Re-Run Custom Prompt" at bounding box center [561, 109] width 679 height 16
click at [254, 55] on button "86 Costs" at bounding box center [246, 56] width 48 height 16
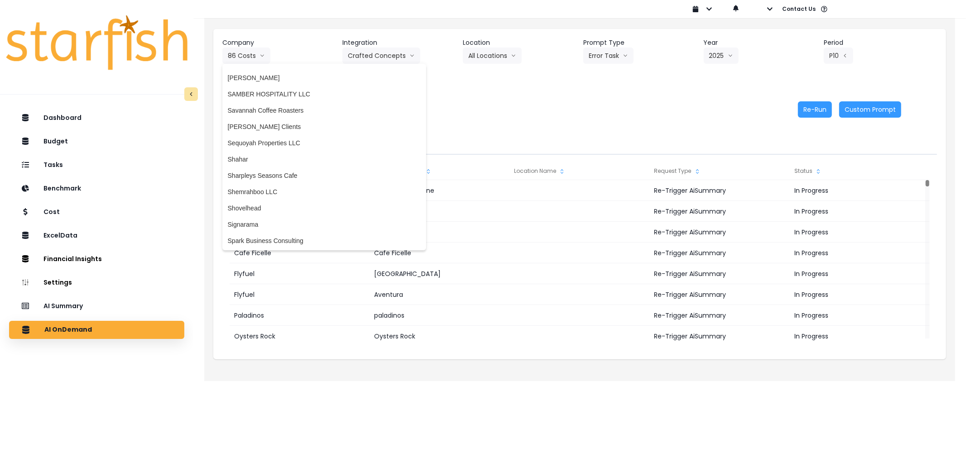
scroll to position [2012, 0]
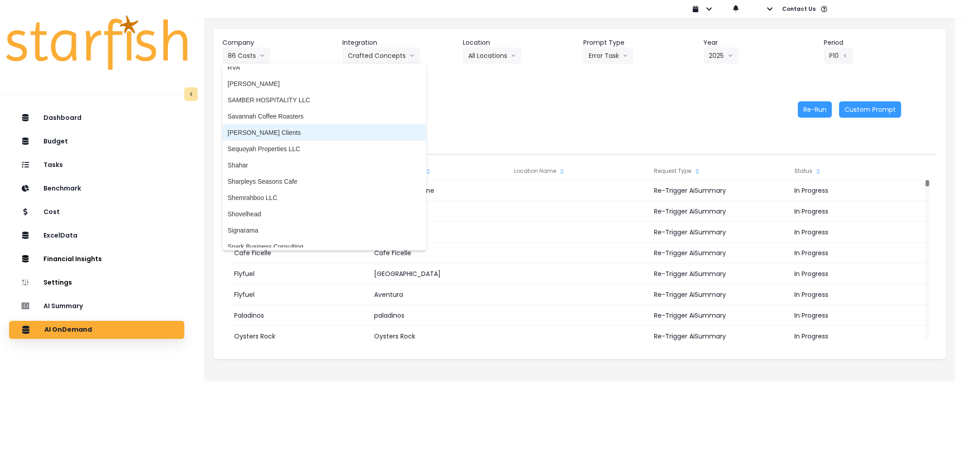
click at [305, 128] on span "[PERSON_NAME] Clients" at bounding box center [324, 132] width 193 height 9
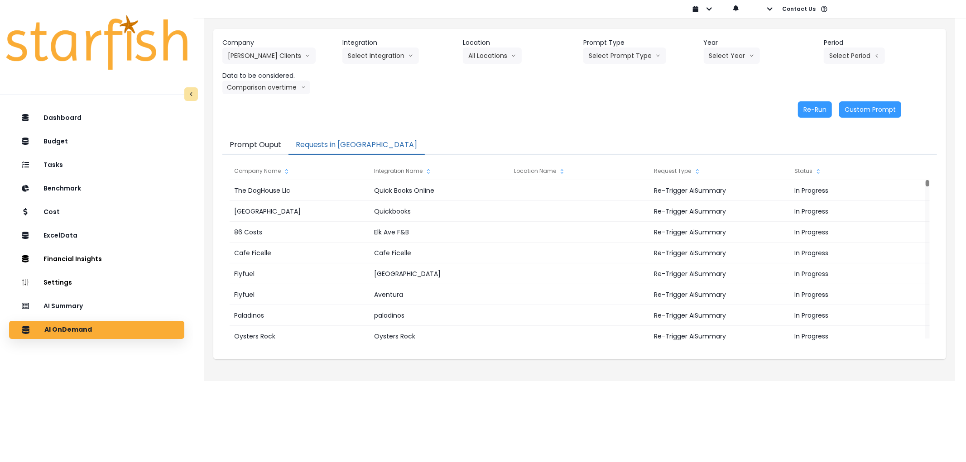
click at [383, 46] on header "Integration" at bounding box center [398, 43] width 113 height 10
click at [381, 55] on button "Select Integration" at bounding box center [380, 56] width 77 height 16
click at [375, 86] on span "Kappy's" at bounding box center [402, 90] width 108 height 9
drag, startPoint x: 381, startPoint y: 59, endPoint x: 378, endPoint y: 64, distance: 6.2
click at [381, 59] on icon "arrow down line" at bounding box center [377, 55] width 5 height 9
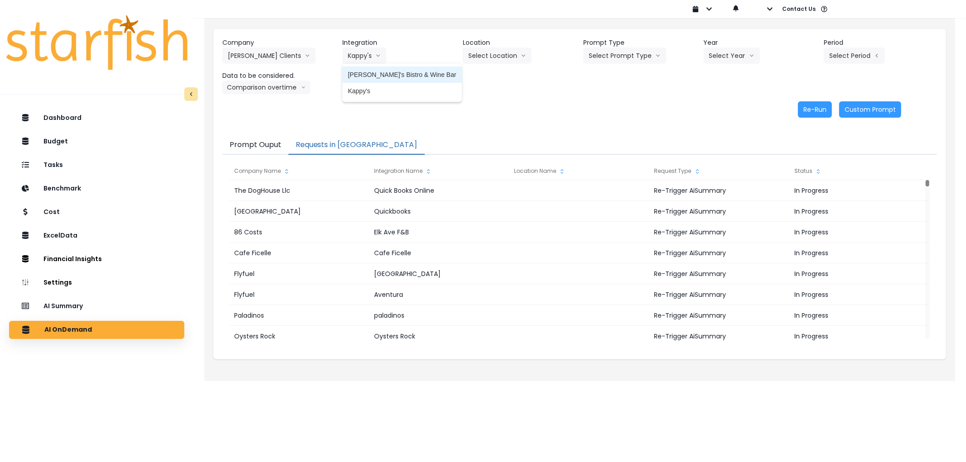
click at [364, 76] on span "[PERSON_NAME]'s Bistro & Wine Bar" at bounding box center [402, 74] width 108 height 9
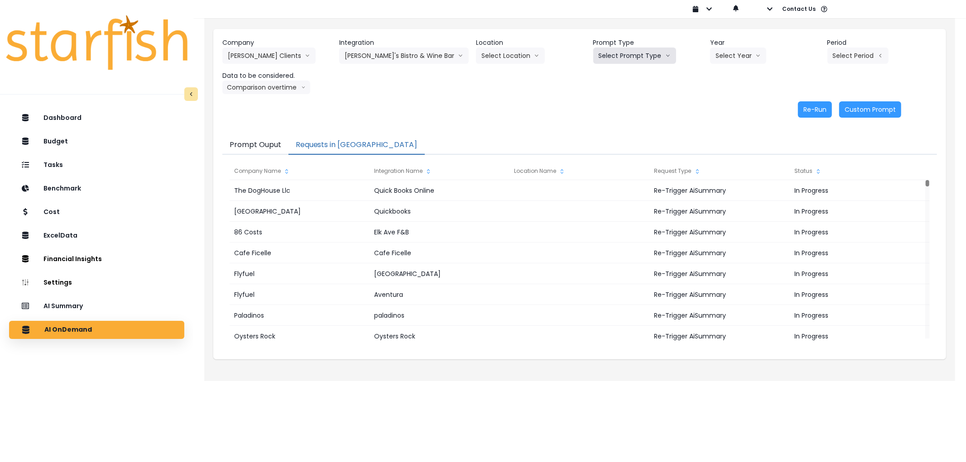
click at [647, 57] on button "Select Prompt Type" at bounding box center [634, 56] width 83 height 16
drag, startPoint x: 600, startPoint y: 108, endPoint x: 735, endPoint y: 64, distance: 141.9
click at [604, 108] on span "Error Task" at bounding box center [624, 107] width 51 height 9
click at [741, 57] on button "Select Year" at bounding box center [738, 56] width 56 height 16
click at [715, 111] on span "2025" at bounding box center [722, 107] width 14 height 9
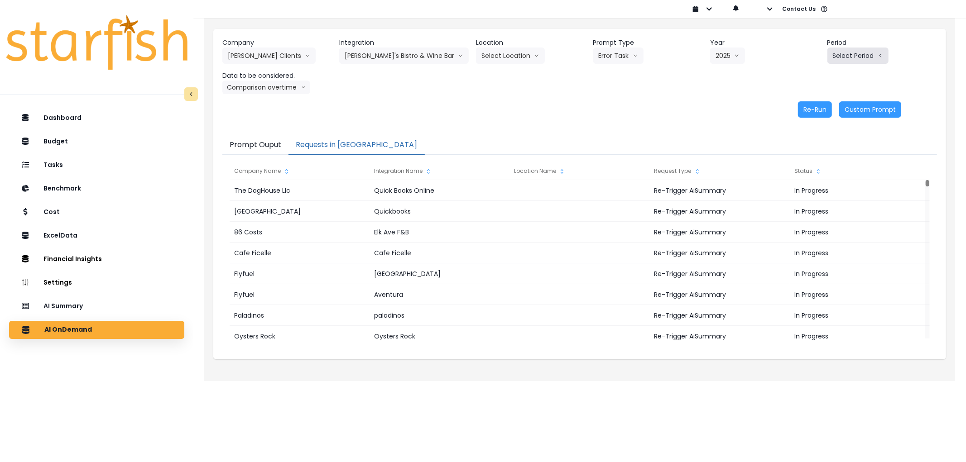
click at [857, 57] on button "Select Period" at bounding box center [857, 56] width 61 height 16
click at [805, 200] on li "P10" at bounding box center [816, 205] width 22 height 16
click at [814, 113] on button "Re-Run" at bounding box center [815, 109] width 34 height 16
click at [402, 43] on header "Integration" at bounding box center [403, 43] width 129 height 10
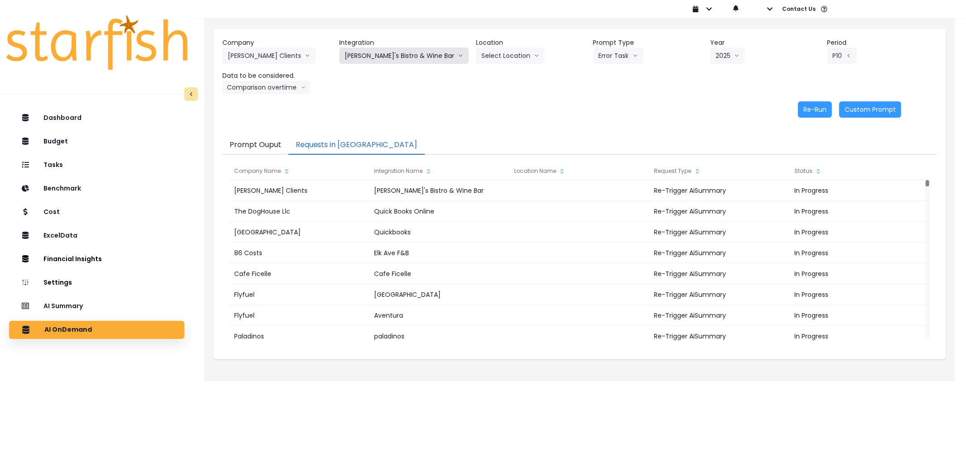
click at [403, 58] on button "[PERSON_NAME]'s Bistro & Wine Bar" at bounding box center [403, 56] width 129 height 16
click at [381, 89] on span "Kappy's" at bounding box center [399, 90] width 108 height 9
drag, startPoint x: 670, startPoint y: 57, endPoint x: 614, endPoint y: 61, distance: 56.8
click at [669, 57] on div "Prompt Type Select Prompt Type Weekly Task Weekly Summary Error Task Monthly Su…" at bounding box center [639, 51] width 113 height 26
click at [614, 61] on button "Select Prompt Type" at bounding box center [624, 56] width 83 height 16
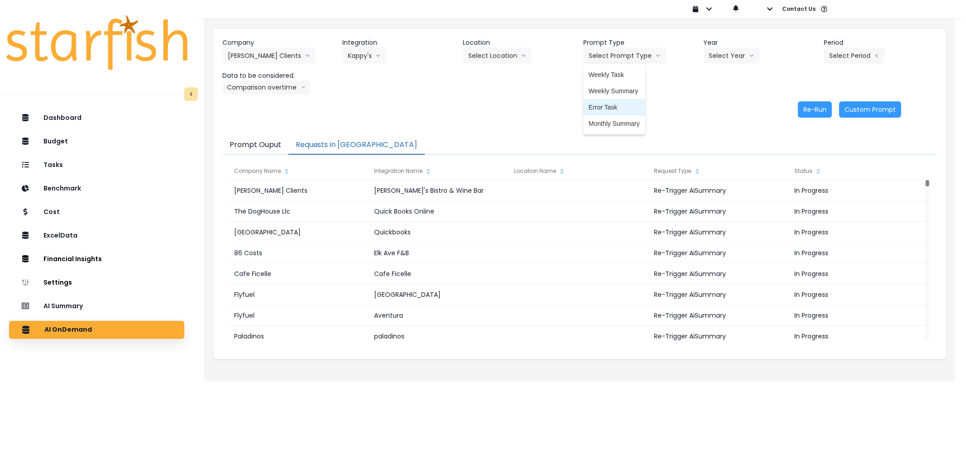
click at [608, 105] on span "Error Task" at bounding box center [614, 107] width 51 height 9
click at [719, 71] on div "Company [PERSON_NAME] Clients 86 Costs Asti Bagel Cafe Balance Grille Bald Ging…" at bounding box center [579, 66] width 714 height 56
click at [732, 62] on button "Select Year" at bounding box center [732, 56] width 56 height 16
click at [709, 104] on span "2025" at bounding box center [716, 107] width 14 height 9
click at [866, 60] on button "Select Period" at bounding box center [854, 56] width 61 height 16
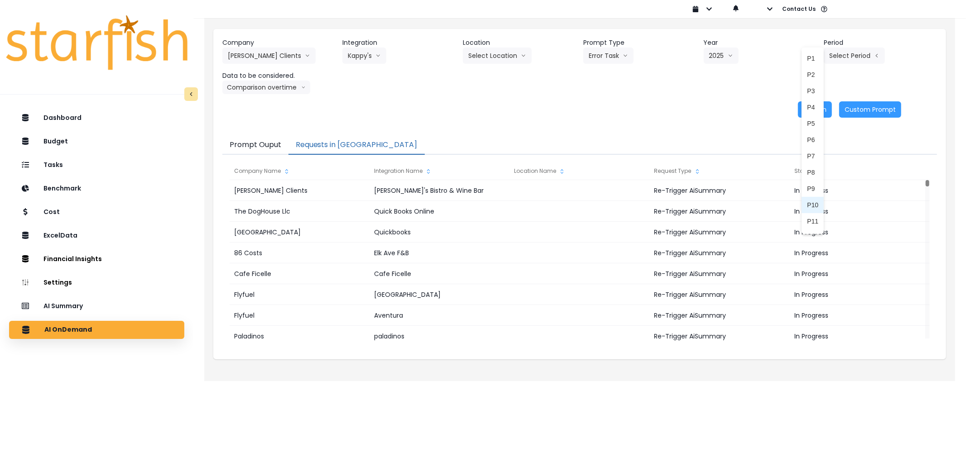
click at [807, 204] on span "P10" at bounding box center [812, 205] width 11 height 9
click at [815, 109] on button "Re-Run" at bounding box center [815, 109] width 34 height 16
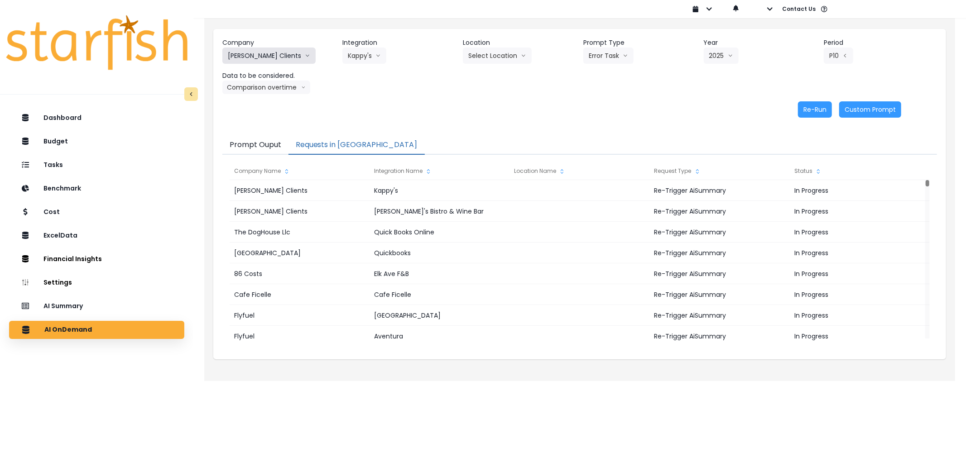
click at [257, 51] on button "[PERSON_NAME] Clients" at bounding box center [268, 56] width 93 height 16
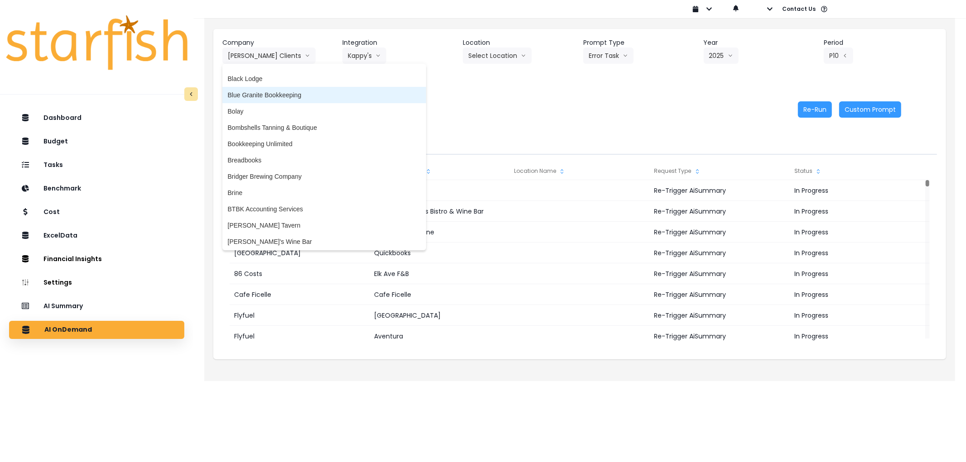
scroll to position [251, 0]
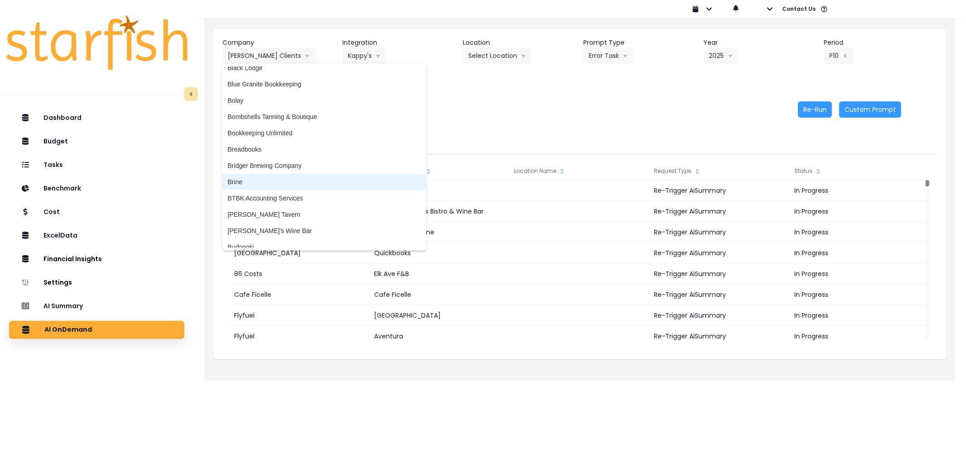
click at [249, 186] on li "Brine" at bounding box center [324, 182] width 204 height 16
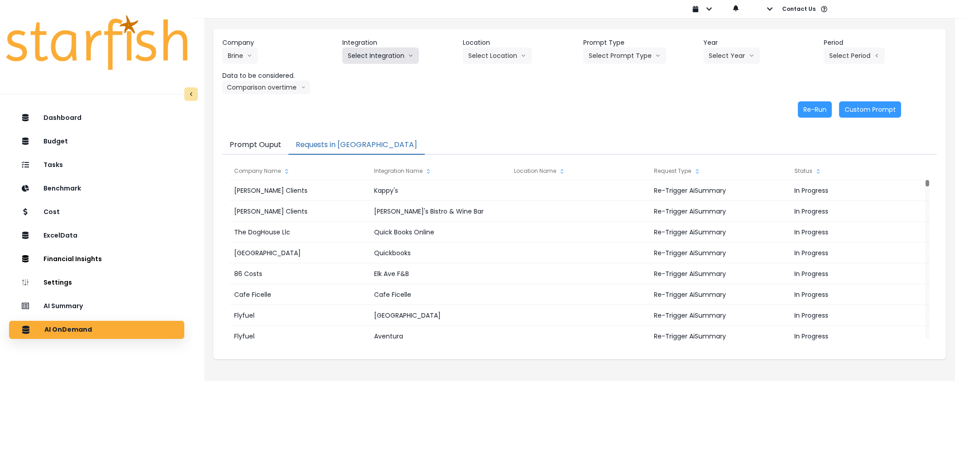
click at [393, 53] on button "Select Integration" at bounding box center [380, 56] width 77 height 16
click at [359, 88] on span "Rubys" at bounding box center [383, 90] width 70 height 9
click at [628, 56] on button "Select Prompt Type" at bounding box center [624, 56] width 83 height 16
drag, startPoint x: 614, startPoint y: 102, endPoint x: 704, endPoint y: 56, distance: 100.8
click at [617, 102] on li "Error Task" at bounding box center [614, 107] width 62 height 16
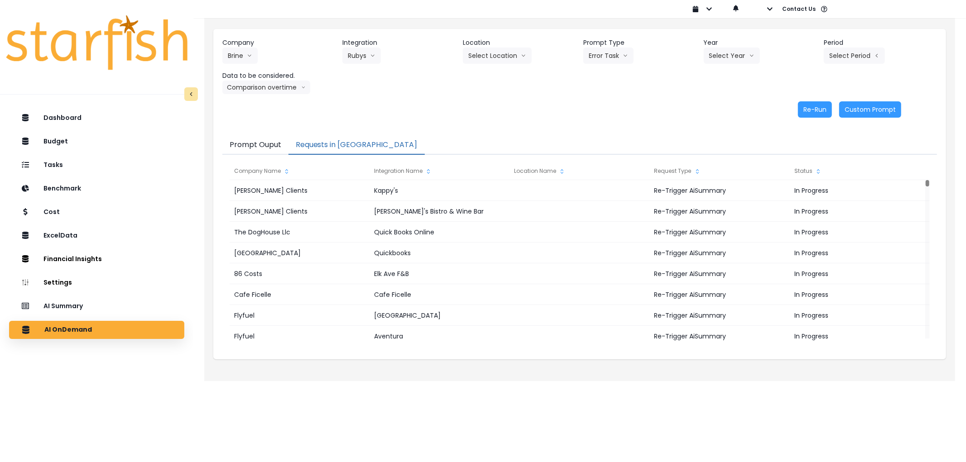
click at [730, 44] on header "Year" at bounding box center [760, 43] width 113 height 10
click at [725, 56] on button "Select Year" at bounding box center [732, 56] width 56 height 16
drag, startPoint x: 720, startPoint y: 101, endPoint x: 729, endPoint y: 96, distance: 10.8
click at [720, 101] on li "2025" at bounding box center [716, 107] width 25 height 16
click at [845, 54] on button "Select Period" at bounding box center [854, 56] width 61 height 16
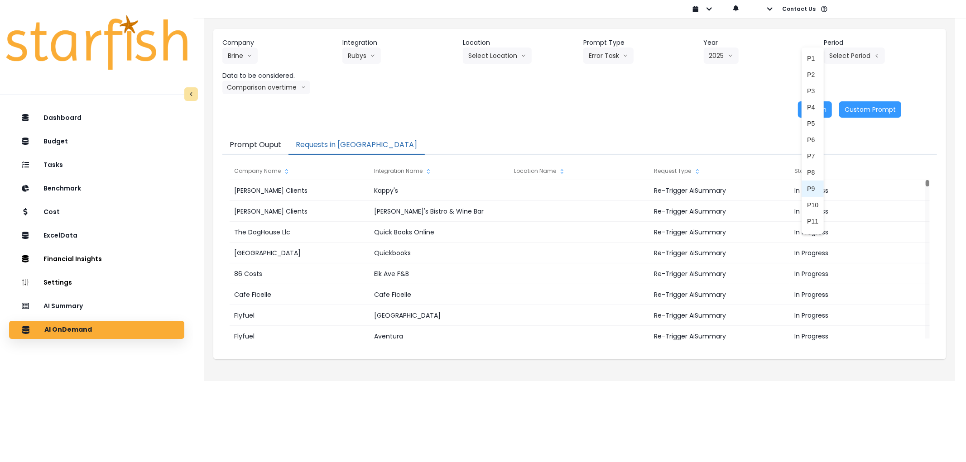
click at [812, 185] on li "P9" at bounding box center [812, 189] width 22 height 16
click at [807, 110] on button "Re-Run" at bounding box center [815, 109] width 34 height 16
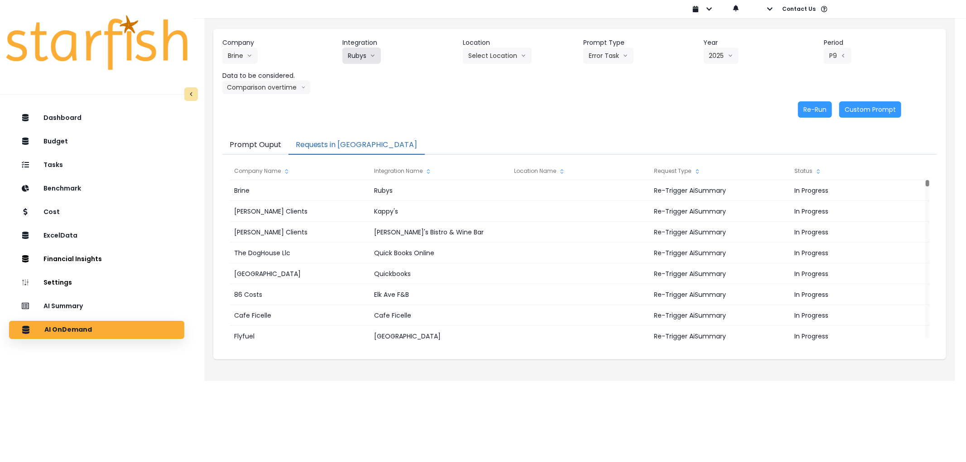
click at [368, 57] on button "Rubys" at bounding box center [361, 56] width 38 height 16
click at [359, 107] on span "Sunnys" at bounding box center [383, 107] width 70 height 9
click at [583, 51] on button "Select Prompt Type" at bounding box center [624, 56] width 83 height 16
drag, startPoint x: 587, startPoint y: 102, endPoint x: 621, endPoint y: 92, distance: 35.4
click at [589, 102] on li "Error Task" at bounding box center [614, 107] width 62 height 16
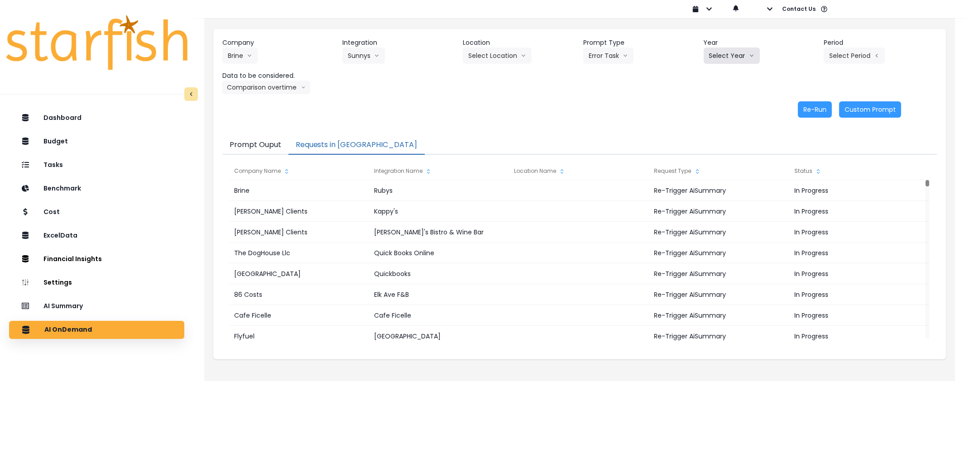
drag, startPoint x: 697, startPoint y: 54, endPoint x: 722, endPoint y: 56, distance: 24.9
click at [700, 54] on div "Company Brine 86 Costs Asti Bagel Cafe Balance Grille Bald Ginger Bar Business …" at bounding box center [579, 66] width 714 height 56
click at [722, 56] on button "Select Year" at bounding box center [732, 56] width 56 height 16
click at [720, 111] on span "2025" at bounding box center [716, 107] width 14 height 9
click at [860, 48] on button "Select Period" at bounding box center [854, 56] width 61 height 16
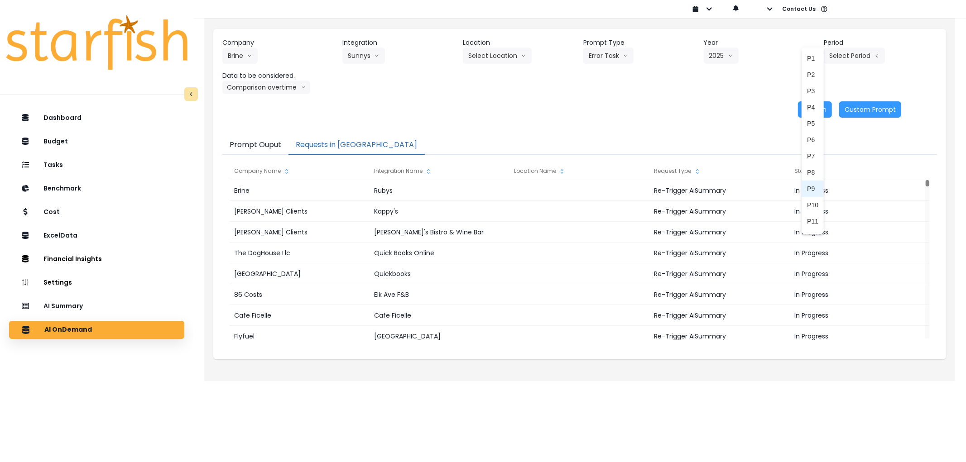
click at [807, 187] on span "P9" at bounding box center [812, 188] width 11 height 9
click at [816, 106] on button "Re-Run" at bounding box center [815, 109] width 34 height 16
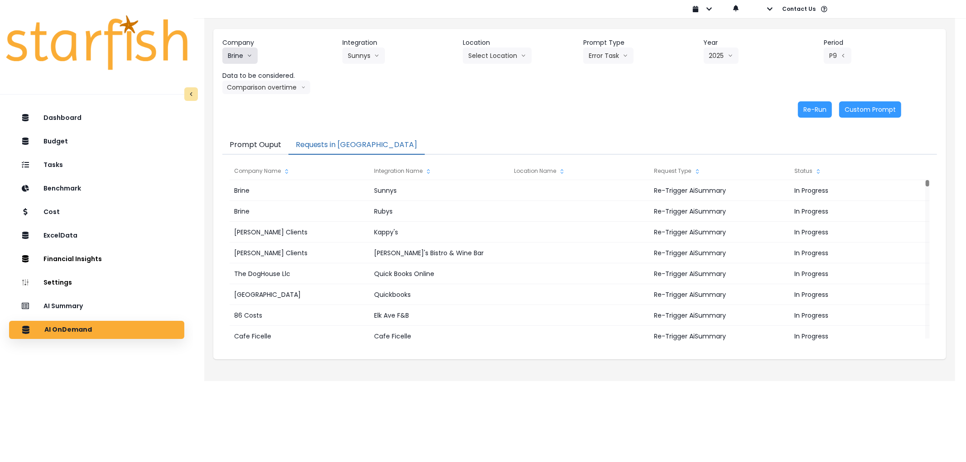
click at [223, 63] on button "Brine" at bounding box center [239, 56] width 35 height 16
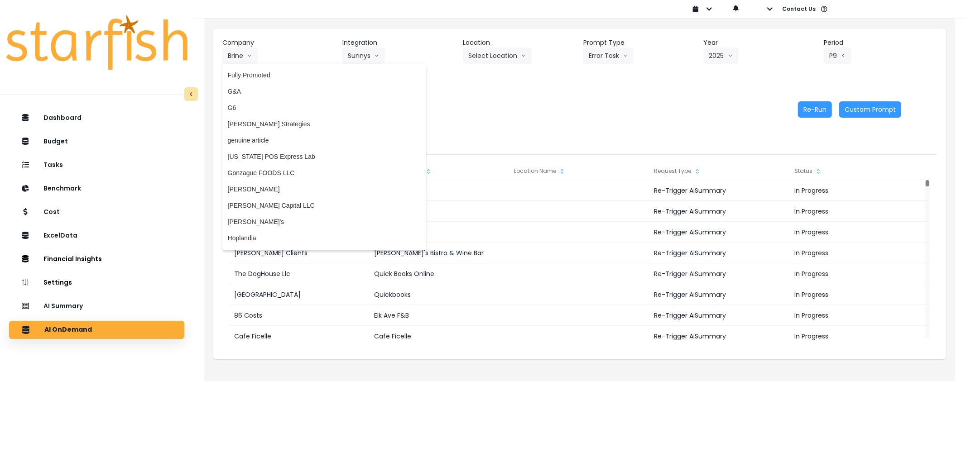
scroll to position [1006, 0]
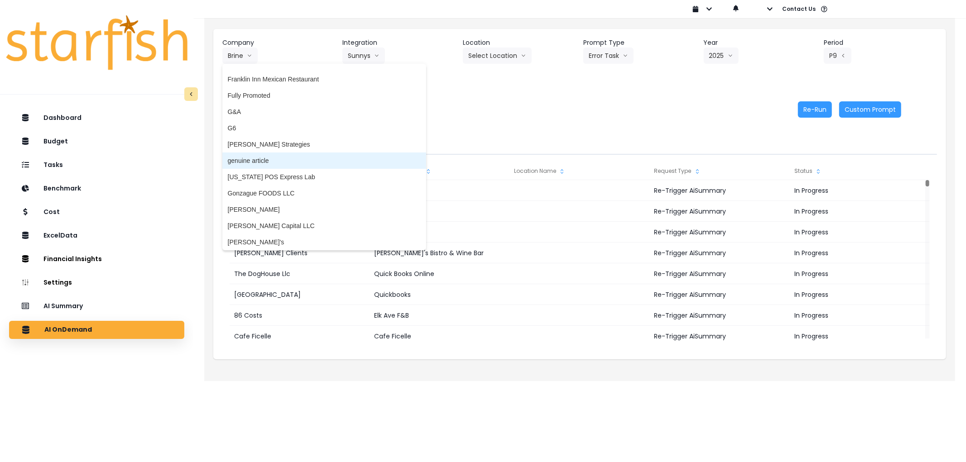
click at [266, 156] on span "genuine article" at bounding box center [324, 160] width 193 height 9
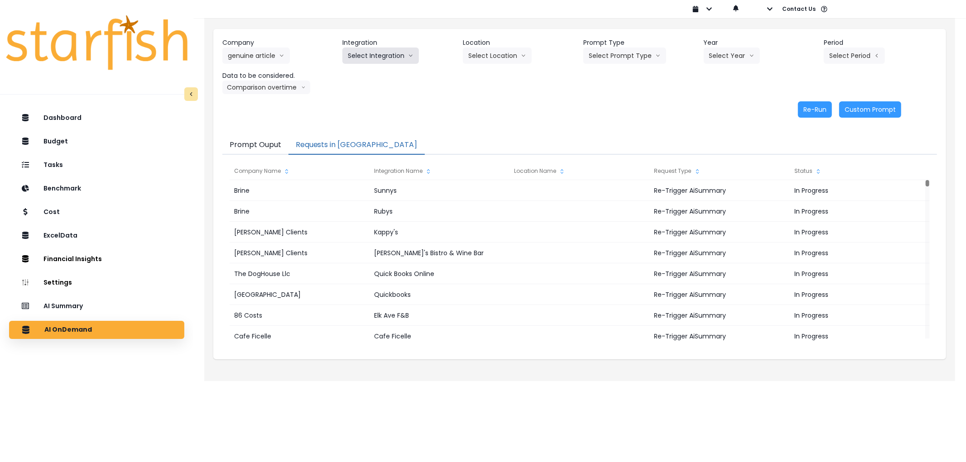
click at [374, 52] on button "Select Integration" at bounding box center [380, 56] width 77 height 16
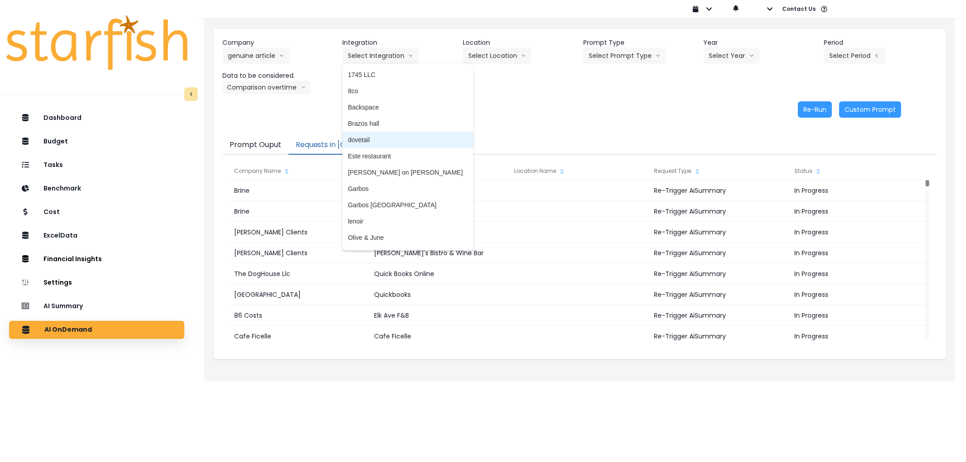
click at [381, 142] on span "dovetail" at bounding box center [408, 139] width 120 height 9
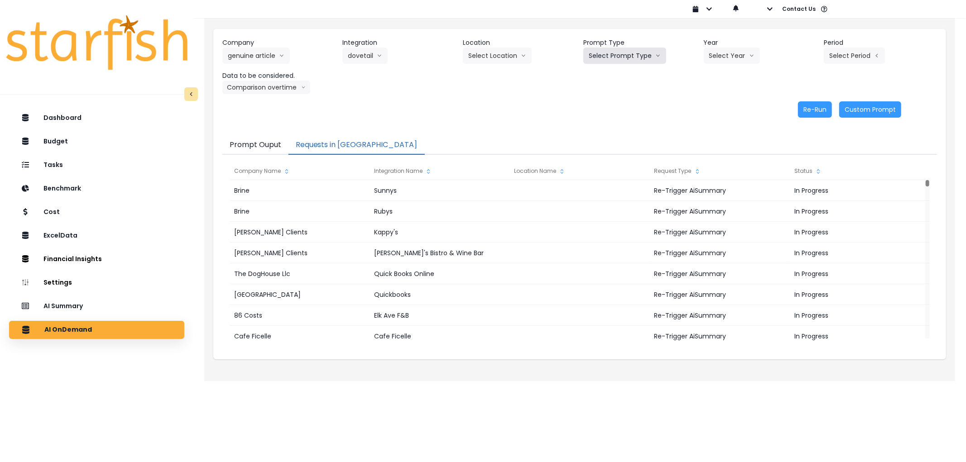
click at [629, 50] on button "Select Prompt Type" at bounding box center [624, 56] width 83 height 16
drag, startPoint x: 601, startPoint y: 109, endPoint x: 685, endPoint y: 58, distance: 98.2
click at [601, 109] on span "Error Task" at bounding box center [614, 107] width 51 height 9
drag, startPoint x: 694, startPoint y: 54, endPoint x: 709, endPoint y: 54, distance: 15.8
click at [695, 54] on div "Prompt Type Error Task Weekly Task Weekly Summary Error Task Monthly Summary" at bounding box center [639, 51] width 113 height 26
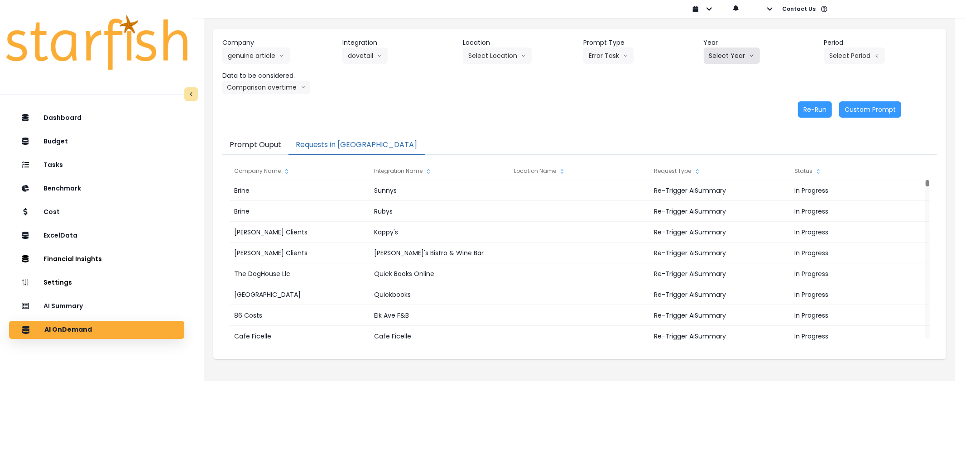
click at [709, 54] on button "Select Year" at bounding box center [732, 56] width 56 height 16
click at [707, 102] on li "2025" at bounding box center [716, 107] width 25 height 16
click at [827, 60] on button "Select Period" at bounding box center [854, 56] width 61 height 16
click at [801, 199] on li "P10" at bounding box center [812, 205] width 22 height 16
click at [814, 110] on button "Re-Run" at bounding box center [815, 109] width 34 height 16
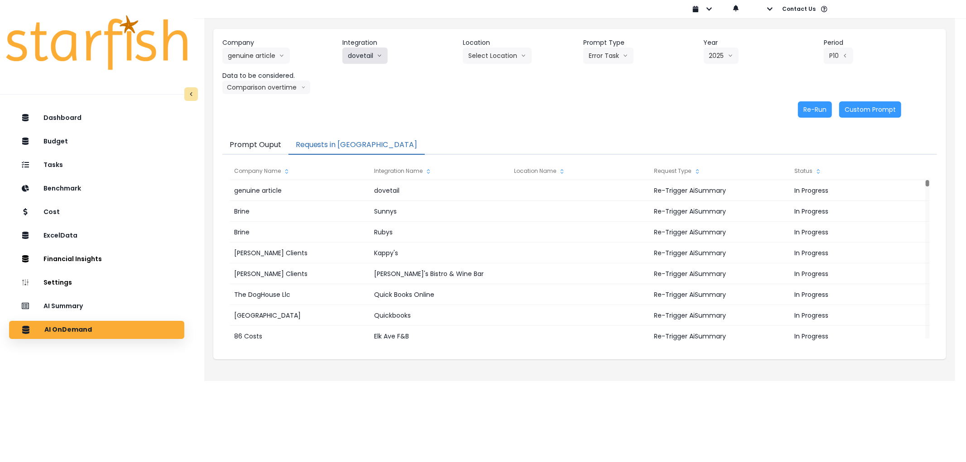
click at [370, 52] on button "dovetail" at bounding box center [364, 56] width 45 height 16
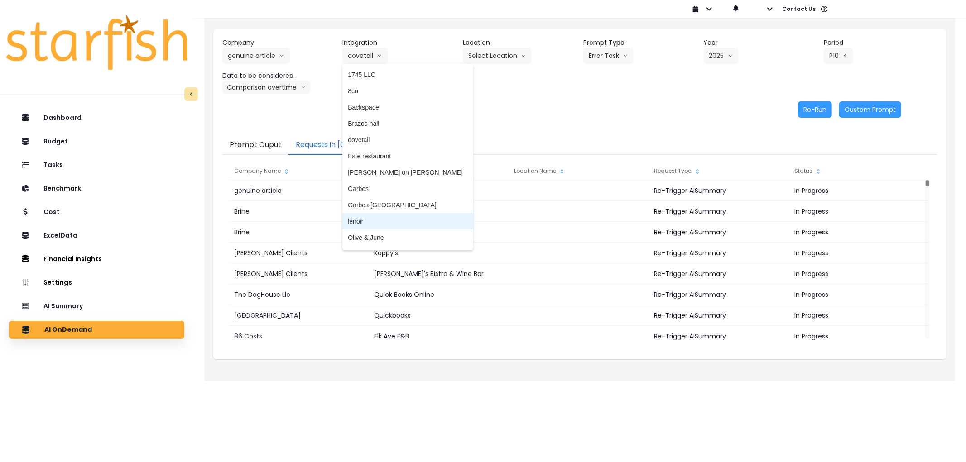
drag, startPoint x: 360, startPoint y: 220, endPoint x: 449, endPoint y: 129, distance: 126.8
click at [360, 219] on span "lenoir" at bounding box center [408, 221] width 120 height 9
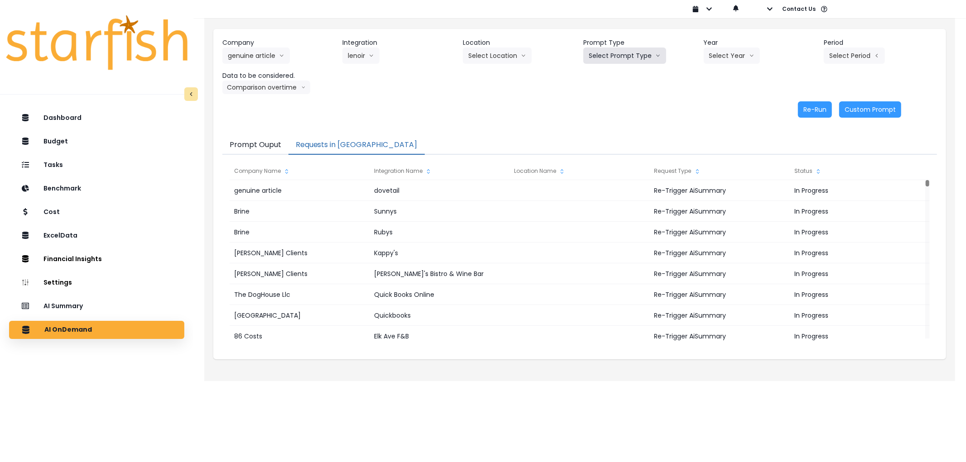
click at [621, 61] on button "Select Prompt Type" at bounding box center [624, 56] width 83 height 16
drag, startPoint x: 607, startPoint y: 103, endPoint x: 718, endPoint y: 48, distance: 124.1
click at [610, 102] on li "Error Task" at bounding box center [614, 107] width 62 height 16
click at [730, 48] on button "Select Year" at bounding box center [732, 56] width 56 height 16
click at [712, 109] on span "2025" at bounding box center [716, 107] width 14 height 9
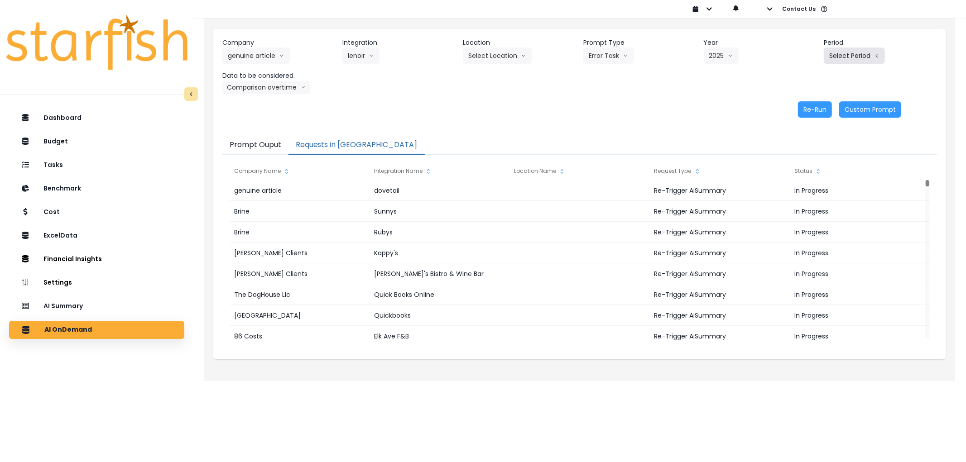
click at [847, 52] on button "Select Period" at bounding box center [854, 56] width 61 height 16
click at [807, 202] on span "P10" at bounding box center [812, 205] width 11 height 9
click at [829, 116] on button "Re-Run" at bounding box center [815, 109] width 34 height 16
click at [244, 62] on button "genuine article" at bounding box center [255, 56] width 67 height 16
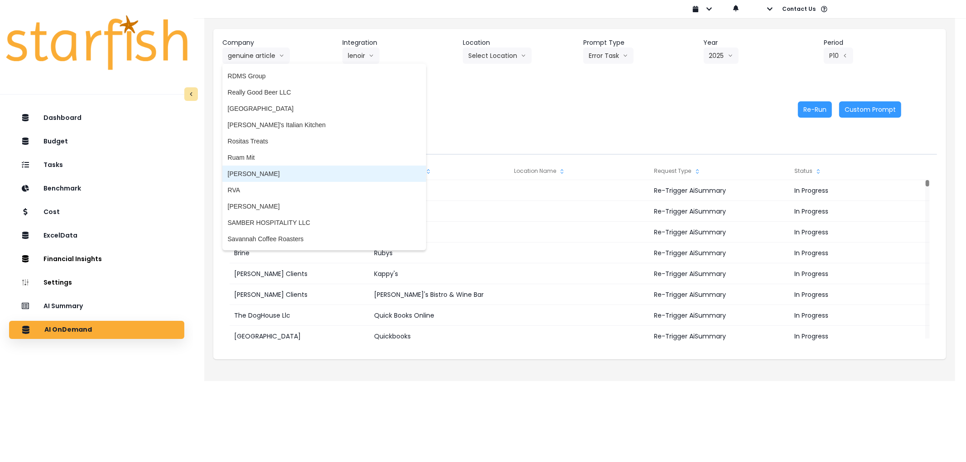
scroll to position [1884, 0]
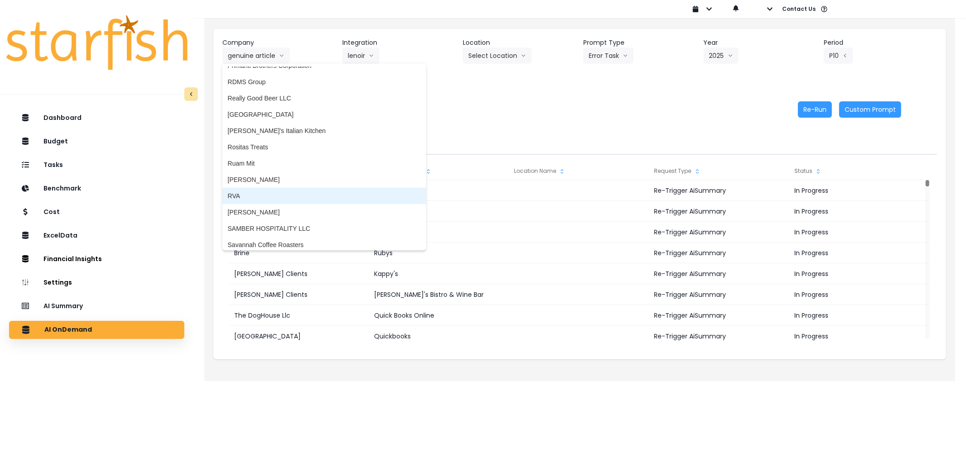
click at [253, 188] on li "RVA" at bounding box center [324, 196] width 204 height 16
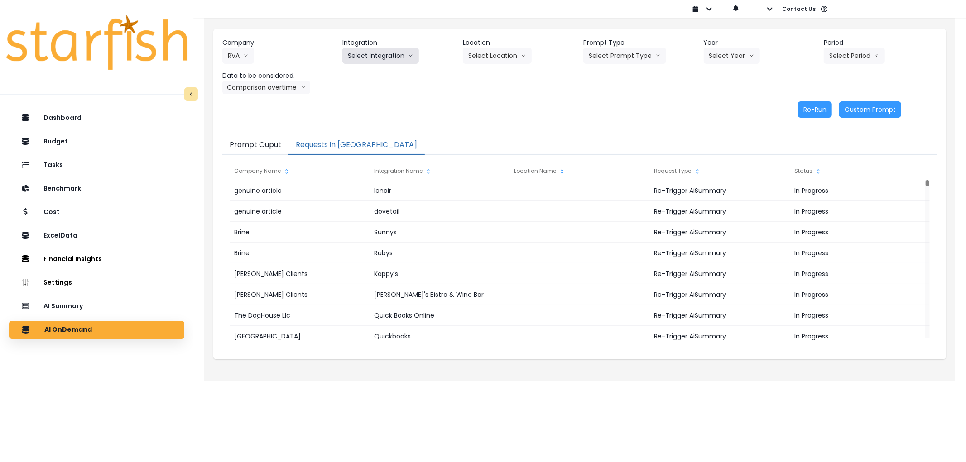
click at [374, 53] on button "Select Integration" at bounding box center [380, 56] width 77 height 16
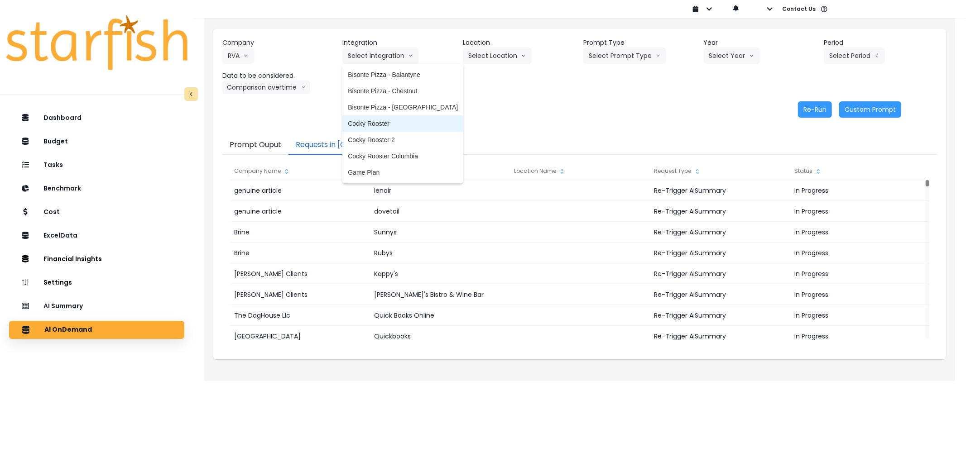
drag, startPoint x: 382, startPoint y: 123, endPoint x: 460, endPoint y: 80, distance: 89.4
click at [383, 123] on span "Cocky Rooster" at bounding box center [403, 123] width 110 height 9
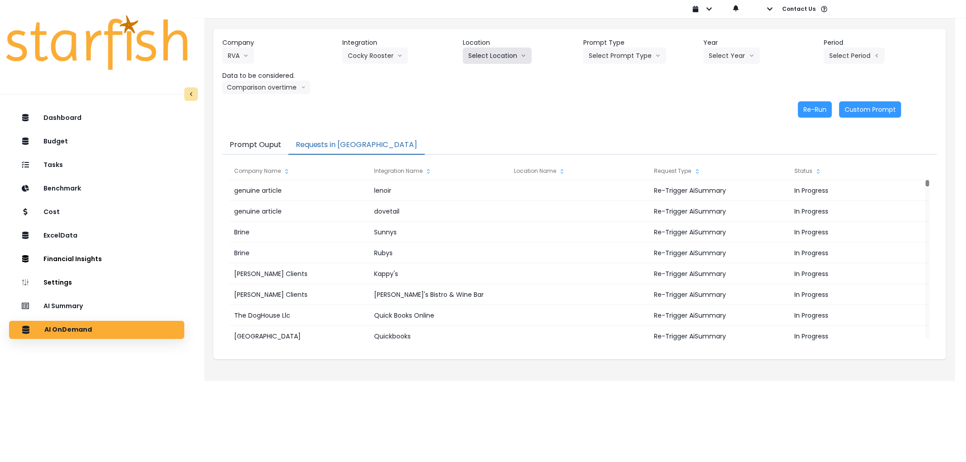
click at [490, 58] on button "Select Location" at bounding box center [497, 56] width 69 height 16
click at [635, 49] on button "Select Prompt Type" at bounding box center [624, 56] width 83 height 16
click at [609, 108] on span "Error Task" at bounding box center [614, 107] width 51 height 9
click at [721, 49] on button "Select Year" at bounding box center [732, 56] width 56 height 16
click at [757, 105] on div "Re-Run Custom Prompt" at bounding box center [561, 109] width 679 height 16
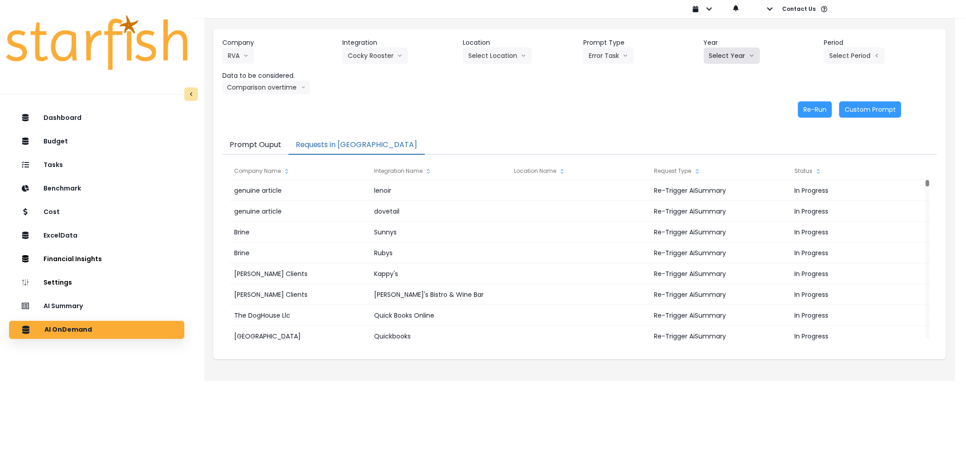
click at [743, 53] on button "Select Year" at bounding box center [732, 56] width 56 height 16
drag, startPoint x: 721, startPoint y: 105, endPoint x: 739, endPoint y: 97, distance: 19.7
click at [722, 105] on span "2025" at bounding box center [716, 107] width 14 height 9
click at [834, 53] on button "Select Period" at bounding box center [854, 56] width 61 height 16
click at [807, 205] on span "P10" at bounding box center [812, 205] width 11 height 9
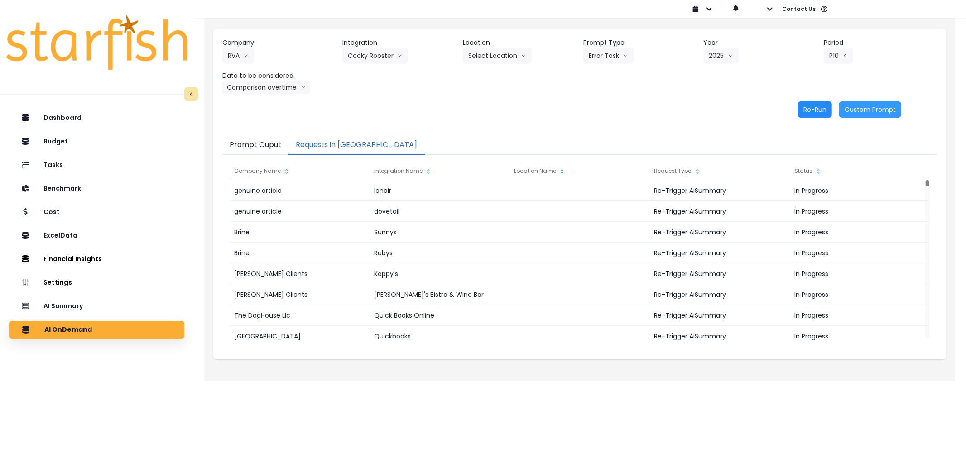
click at [811, 114] on button "Re-Run" at bounding box center [815, 109] width 34 height 16
click at [370, 55] on button "Cocky Rooster" at bounding box center [375, 56] width 66 height 16
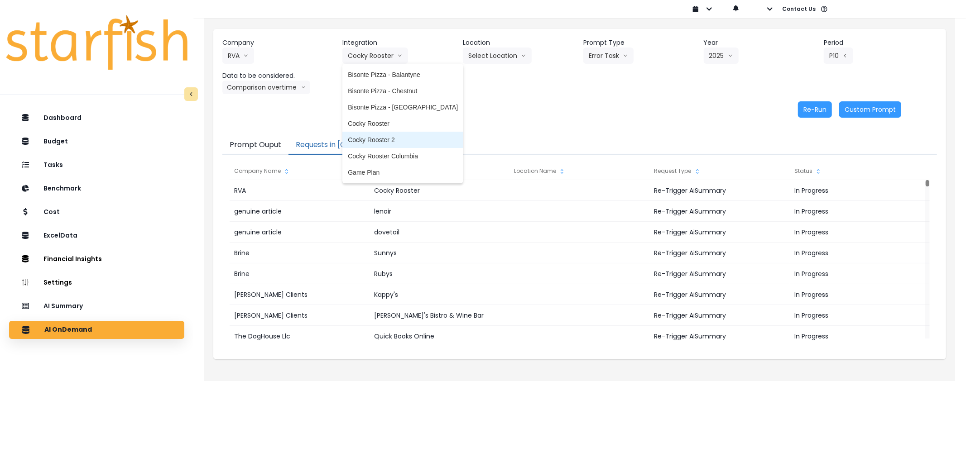
click at [368, 140] on span "Cocky Rooster 2" at bounding box center [403, 139] width 110 height 9
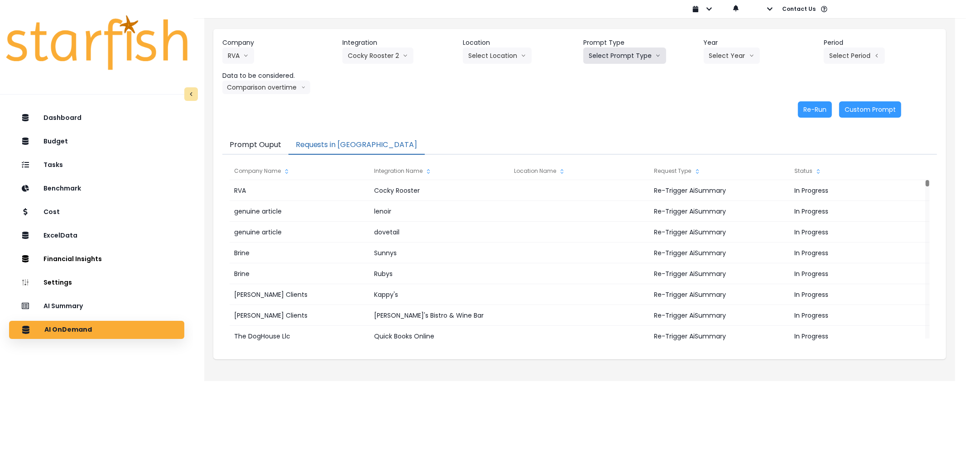
click at [617, 60] on button "Select Prompt Type" at bounding box center [624, 56] width 83 height 16
drag, startPoint x: 613, startPoint y: 97, endPoint x: 634, endPoint y: 97, distance: 21.3
click at [614, 97] on li "Weekly Summary" at bounding box center [614, 91] width 62 height 16
click at [621, 58] on button "Weekly Summary" at bounding box center [621, 56] width 76 height 16
click at [620, 113] on li "Error Task" at bounding box center [614, 107] width 62 height 16
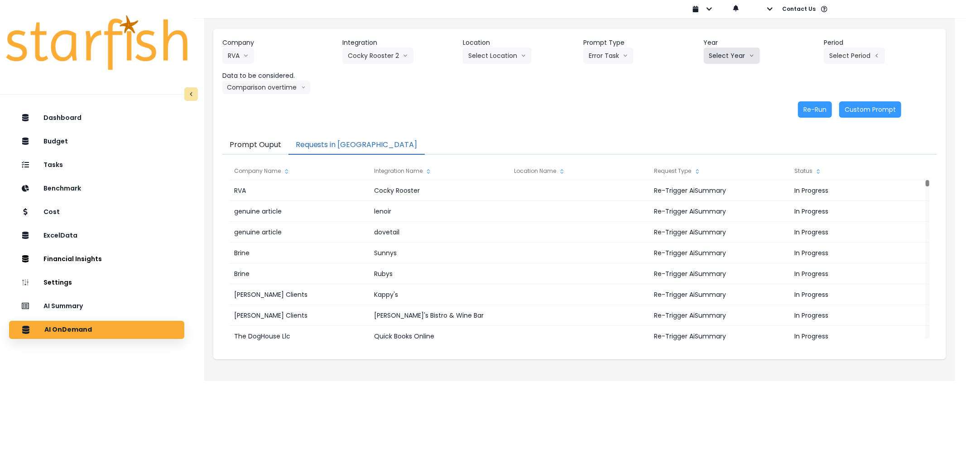
click at [744, 63] on button "Select Year" at bounding box center [732, 56] width 56 height 16
click at [727, 106] on li "2025" at bounding box center [716, 107] width 25 height 16
click at [854, 48] on button "Select Period" at bounding box center [854, 56] width 61 height 16
click at [807, 203] on span "P10" at bounding box center [812, 205] width 11 height 9
click at [816, 105] on button "Re-Run" at bounding box center [815, 109] width 34 height 16
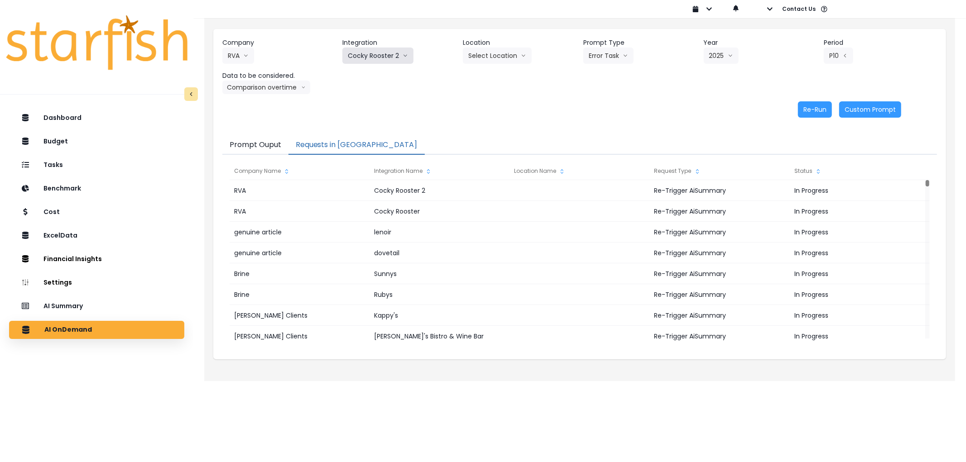
click at [375, 58] on button "Cocky Rooster 2" at bounding box center [377, 56] width 71 height 16
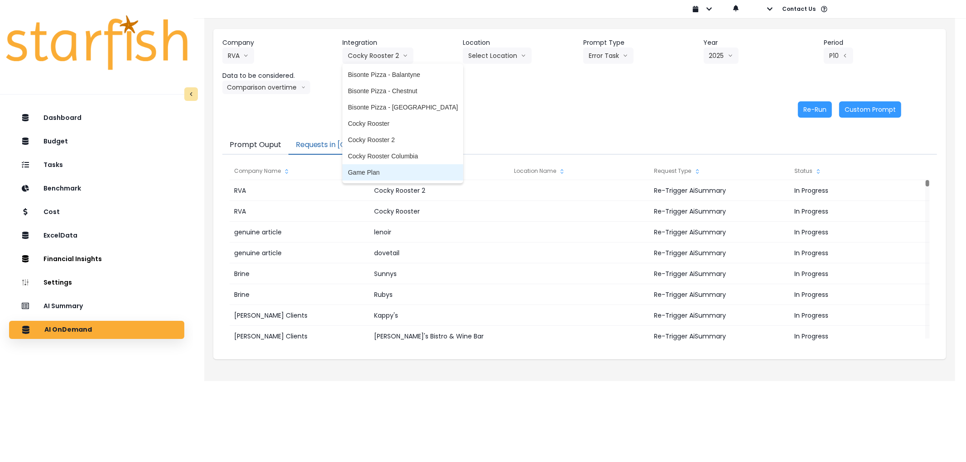
drag, startPoint x: 379, startPoint y: 171, endPoint x: 509, endPoint y: 78, distance: 160.4
click at [379, 171] on span "Game Plan" at bounding box center [403, 172] width 110 height 9
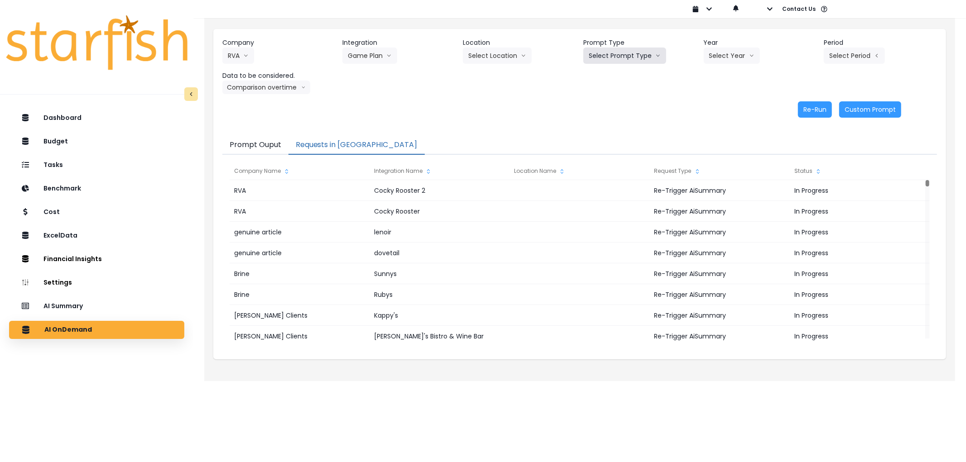
click at [618, 57] on button "Select Prompt Type" at bounding box center [624, 56] width 83 height 16
click at [608, 110] on span "Error Task" at bounding box center [614, 107] width 51 height 9
click at [728, 63] on button "Select Year" at bounding box center [732, 56] width 56 height 16
click at [715, 110] on span "2025" at bounding box center [716, 107] width 14 height 9
click at [834, 50] on button "Select Period" at bounding box center [854, 56] width 61 height 16
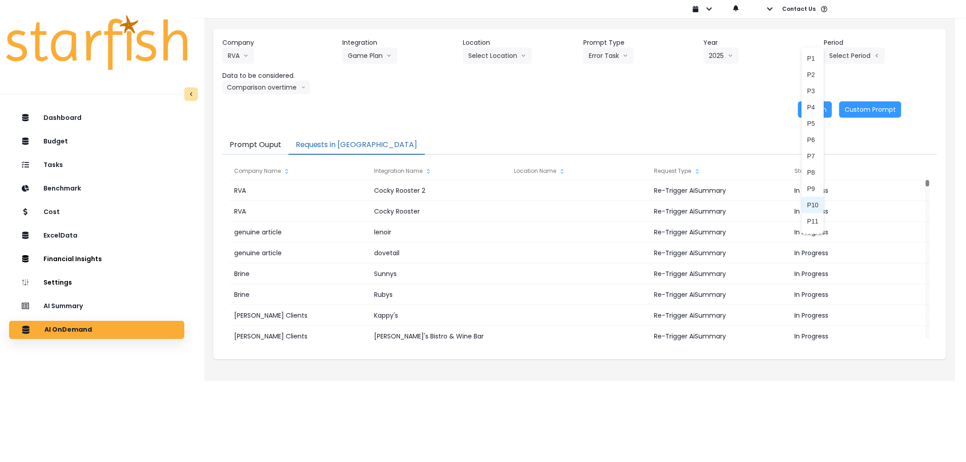
click at [801, 197] on li "P10" at bounding box center [812, 205] width 22 height 16
click at [834, 120] on div "Company RVA 86 Costs Asti Bagel Cafe Balance Grille Bald Ginger Bar Business Po…" at bounding box center [579, 78] width 733 height 98
click at [817, 115] on button "Re-Run" at bounding box center [815, 109] width 34 height 16
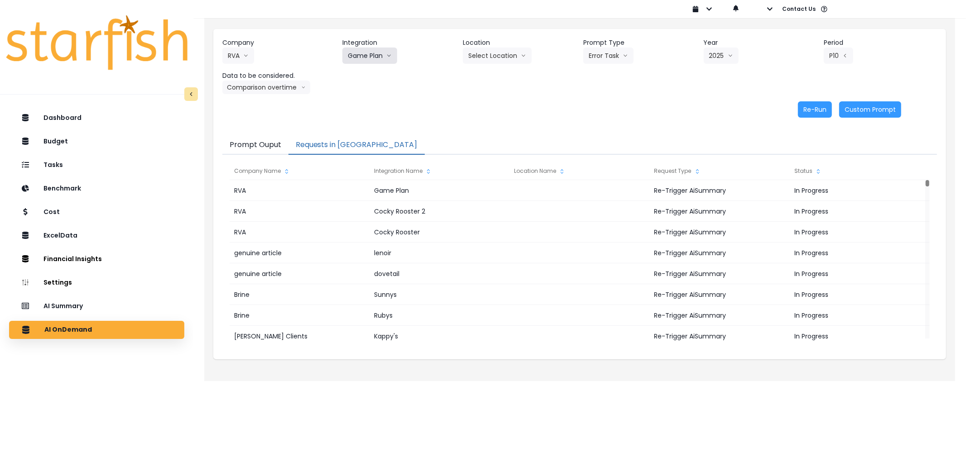
click at [364, 51] on button "Game Plan" at bounding box center [369, 56] width 55 height 16
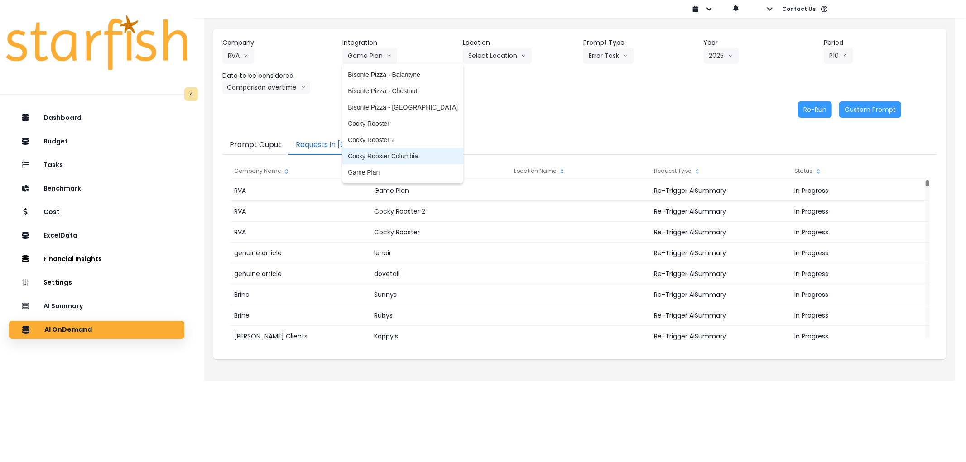
click at [393, 158] on span "Cocky Rooster Columbia" at bounding box center [403, 156] width 110 height 9
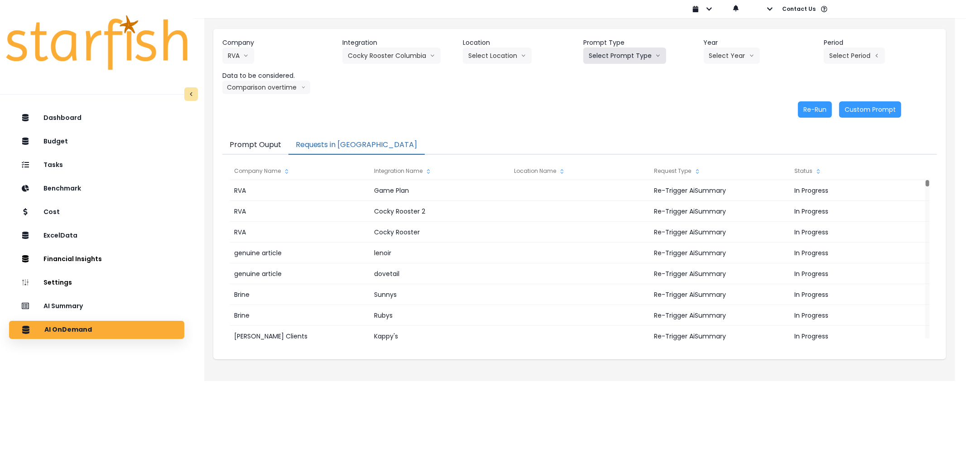
click at [620, 53] on button "Select Prompt Type" at bounding box center [624, 56] width 83 height 16
drag, startPoint x: 613, startPoint y: 107, endPoint x: 617, endPoint y: 106, distance: 4.6
click at [614, 107] on span "Error Task" at bounding box center [614, 107] width 51 height 9
click at [708, 62] on button "Select Year" at bounding box center [732, 56] width 56 height 16
click at [705, 105] on li "2025" at bounding box center [716, 107] width 25 height 16
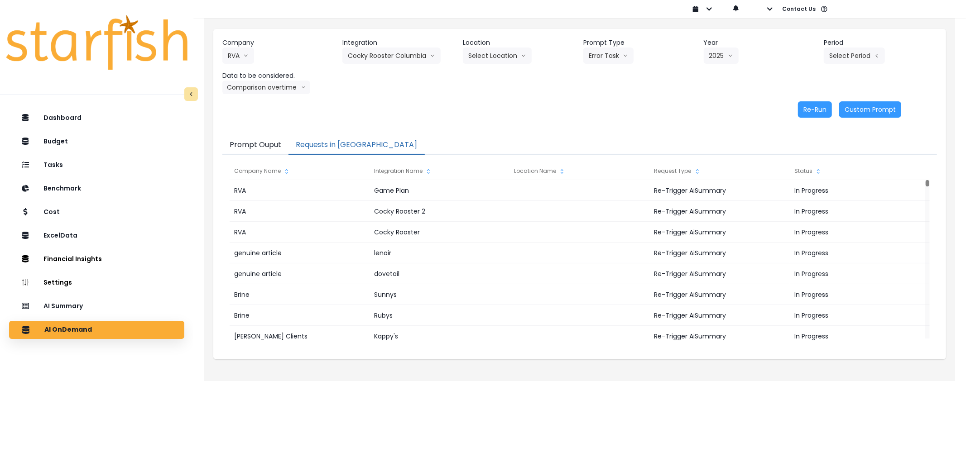
click at [816, 60] on div "Year [DATE] 2023 2024 2025" at bounding box center [760, 51] width 113 height 26
click at [829, 57] on button "Select Period" at bounding box center [854, 56] width 61 height 16
click at [804, 199] on li "P10" at bounding box center [812, 205] width 22 height 16
click at [824, 114] on button "Re-Run" at bounding box center [815, 109] width 34 height 16
